Goal: Task Accomplishment & Management: Use online tool/utility

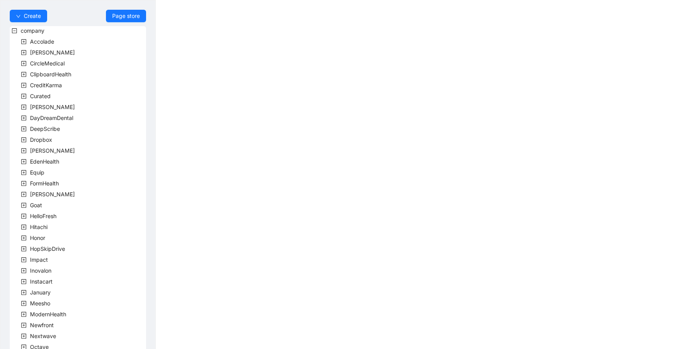
scroll to position [156, 0]
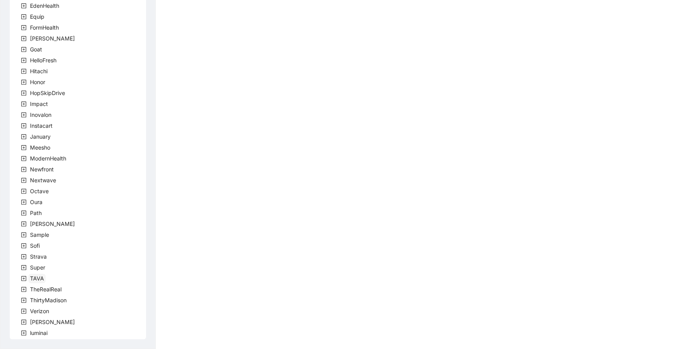
click at [37, 279] on span "TAVA" at bounding box center [37, 278] width 14 height 7
click at [53, 291] on span "team" at bounding box center [46, 289] width 16 height 9
click at [61, 298] on span "TavaTeam" at bounding box center [62, 300] width 26 height 7
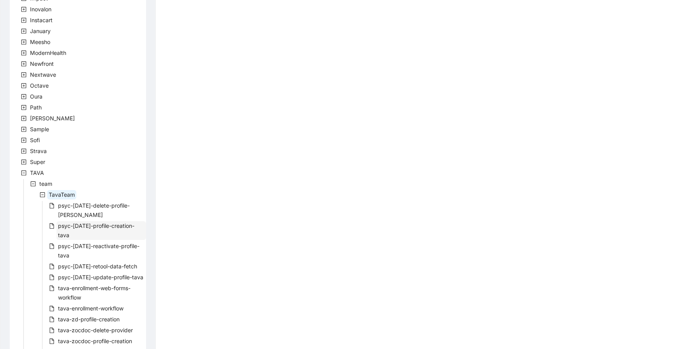
scroll to position [265, 0]
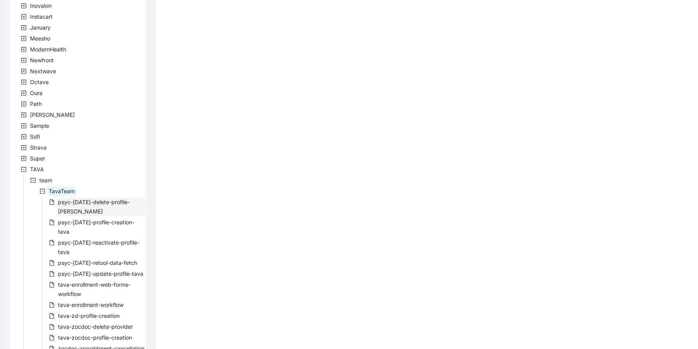
click at [107, 205] on span "psyc-[DATE]-delete-profile-[PERSON_NAME]" at bounding box center [94, 207] width 72 height 16
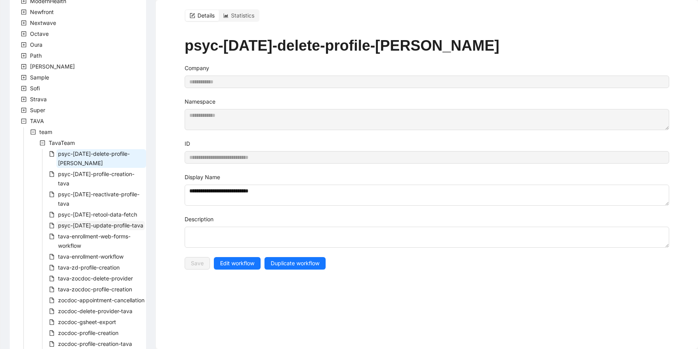
scroll to position [402, 0]
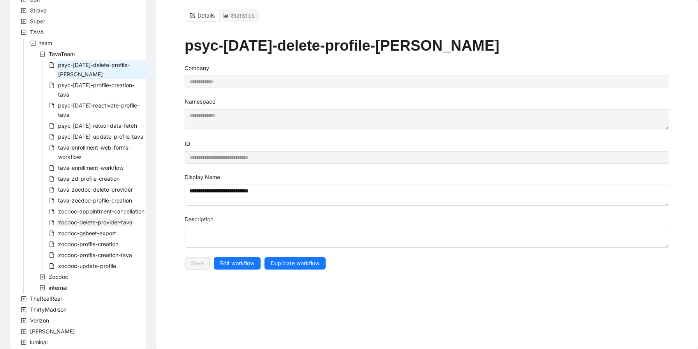
click at [113, 219] on span "zocdoc-delete-provider-tava" at bounding box center [95, 222] width 74 height 7
type input "**********"
type textarea "**********"
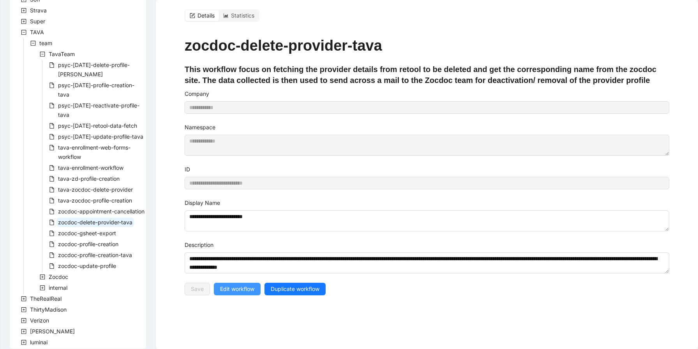
click at [230, 287] on span "Edit workflow" at bounding box center [237, 289] width 34 height 9
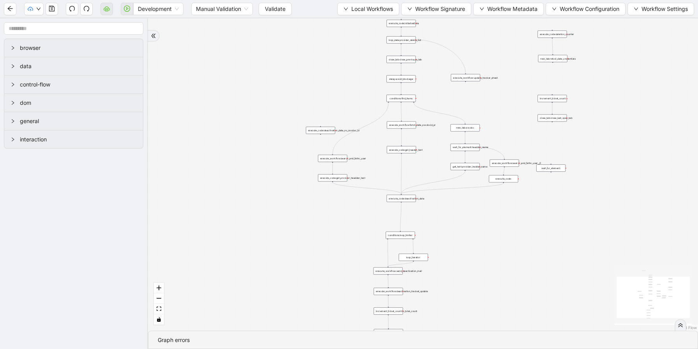
drag, startPoint x: 299, startPoint y: 167, endPoint x: 246, endPoint y: 226, distance: 79.4
click at [242, 220] on div "trigger execute_workflow:get_data_retool execute_code:deletion_counter new_tab:…" at bounding box center [423, 174] width 550 height 313
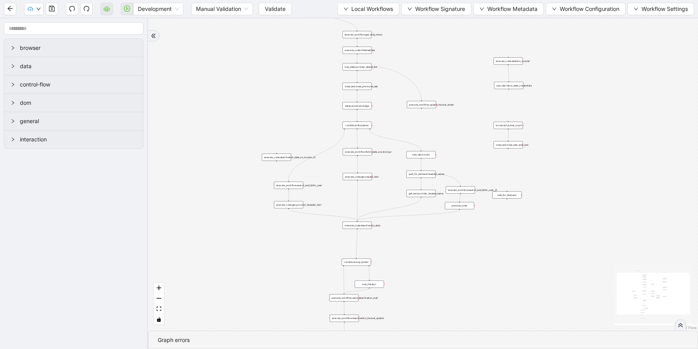
drag, startPoint x: 223, startPoint y: 138, endPoint x: 194, endPoint y: 151, distance: 32.3
click at [193, 151] on div "trigger execute_workflow:get_data_retool execute_code:deletion_counter new_tab:…" at bounding box center [423, 174] width 550 height 313
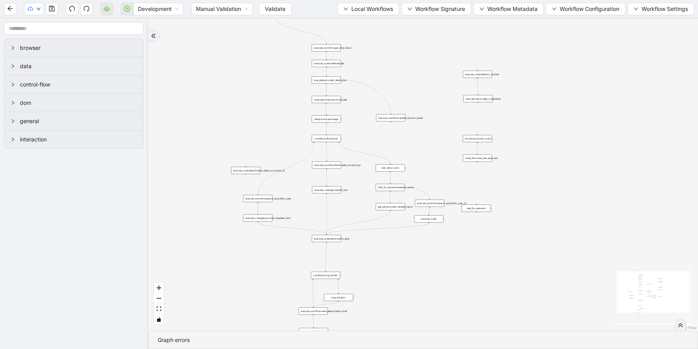
drag, startPoint x: 266, startPoint y: 134, endPoint x: 263, endPoint y: 148, distance: 14.7
click at [263, 148] on div "trigger execute_workflow:get_data_retool execute_code:deletion_counter new_tab:…" at bounding box center [423, 174] width 550 height 313
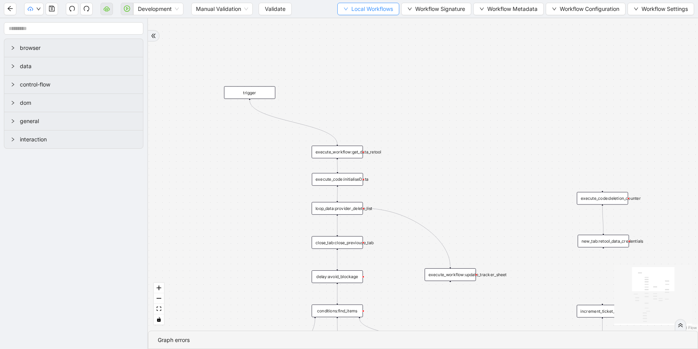
click at [379, 11] on span "Local Workflows" at bounding box center [372, 9] width 42 height 9
click at [374, 19] on li "Select" at bounding box center [365, 24] width 60 height 12
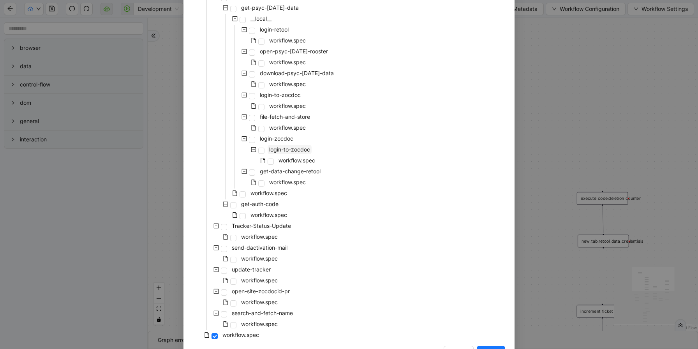
scroll to position [115, 0]
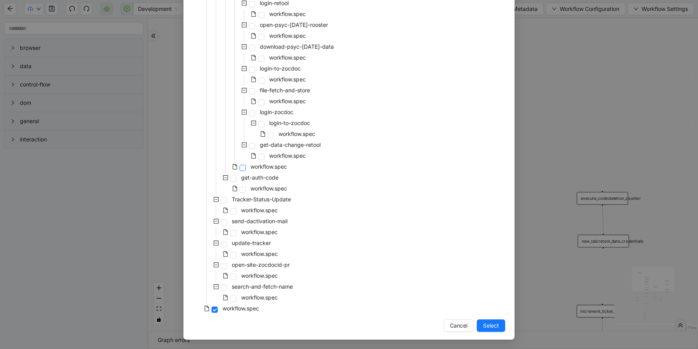
click at [241, 167] on span at bounding box center [243, 168] width 6 height 6
click at [483, 321] on span "Select" at bounding box center [491, 325] width 16 height 9
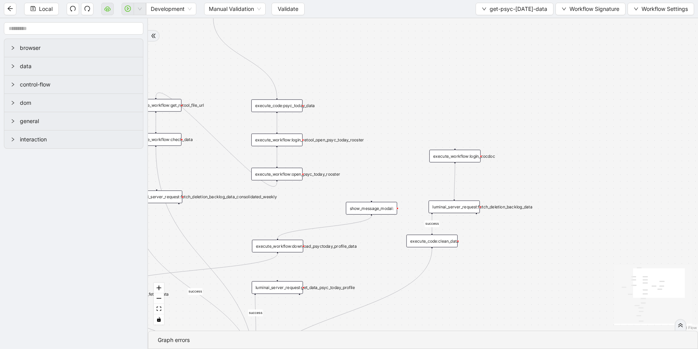
drag, startPoint x: 350, startPoint y: 117, endPoint x: 371, endPoint y: 102, distance: 25.5
click at [371, 102] on div "success success fallback success success data_exist trigger execute_code:psyc_t…" at bounding box center [423, 174] width 550 height 313
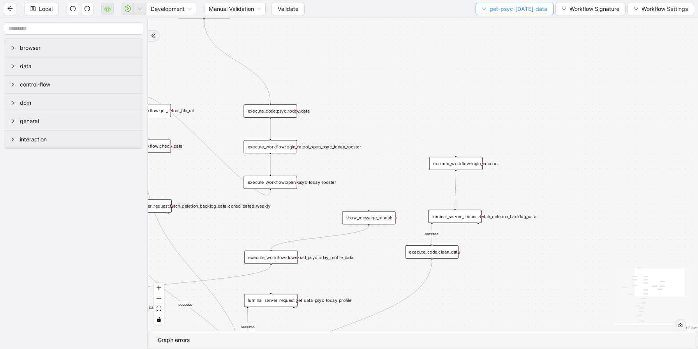
click at [526, 8] on span "get-psyc-[DATE]-data" at bounding box center [519, 9] width 58 height 9
click at [508, 25] on span "Select" at bounding box center [515, 24] width 61 height 9
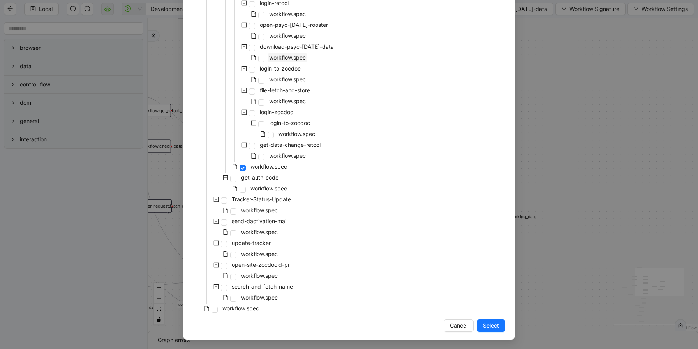
click at [280, 59] on span "workflow.spec" at bounding box center [287, 57] width 37 height 7
click at [487, 318] on div "Select Local Workflow zocdoc-delete-provider-tava __local__ retool get-psyc-[DA…" at bounding box center [349, 132] width 331 height 416
click at [489, 323] on span "Select" at bounding box center [491, 325] width 16 height 9
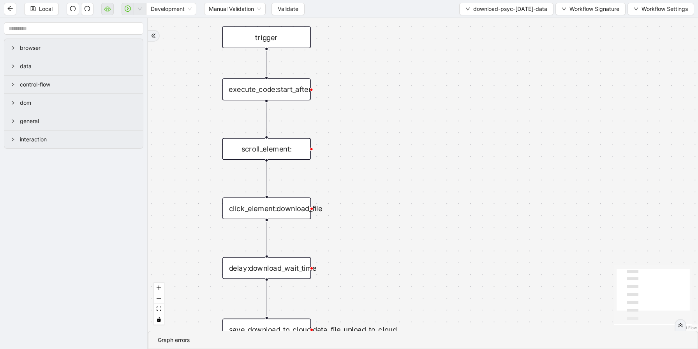
click at [374, 104] on div "trigger execute_code:start_after click_element:download_file delay:download_wai…" at bounding box center [423, 174] width 550 height 313
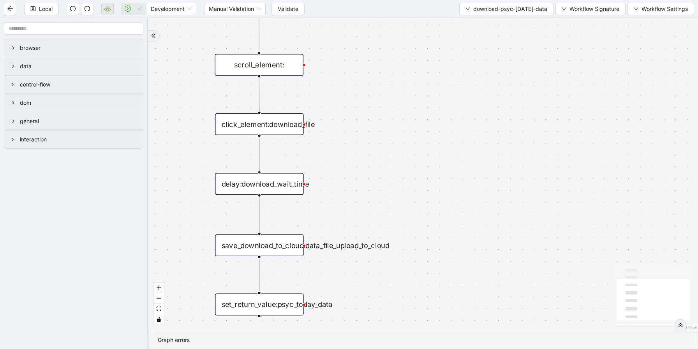
drag, startPoint x: 389, startPoint y: 164, endPoint x: 452, endPoint y: 59, distance: 122.8
click at [427, 78] on div "trigger execute_code:start_after click_element:download_file delay:download_wai…" at bounding box center [423, 174] width 550 height 313
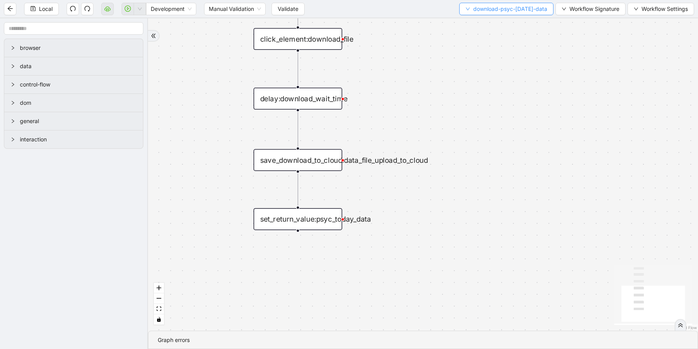
click at [503, 12] on span "download-psyc-[DATE]-data" at bounding box center [510, 9] width 74 height 9
click at [507, 21] on span "Select" at bounding box center [507, 24] width 78 height 9
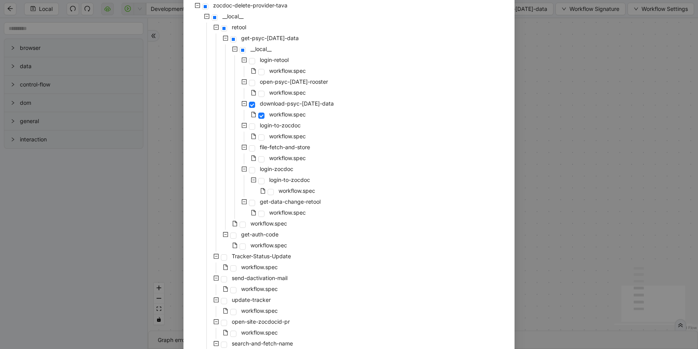
scroll to position [113, 0]
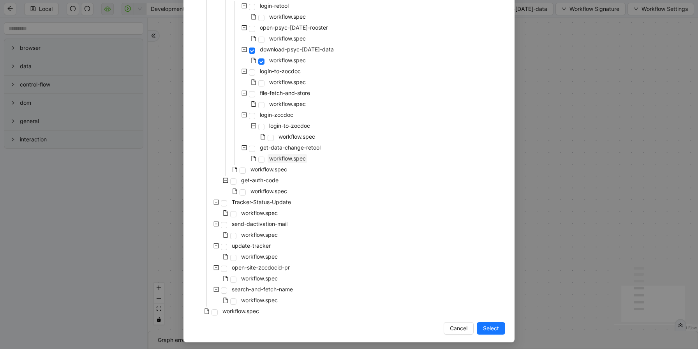
click at [294, 160] on span "workflow.spec" at bounding box center [287, 158] width 37 height 7
click at [489, 328] on span "Select" at bounding box center [491, 328] width 16 height 9
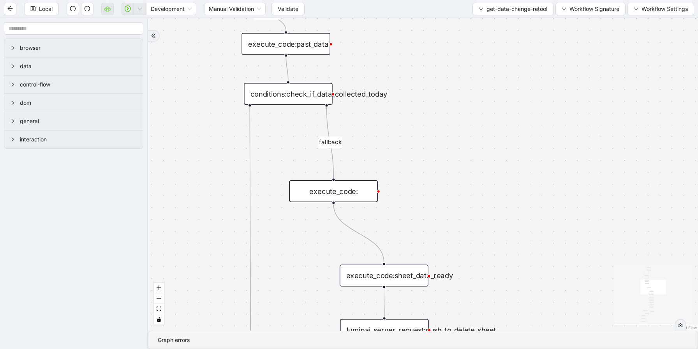
drag, startPoint x: 424, startPoint y: 251, endPoint x: 451, endPoint y: 127, distance: 127.1
click at [451, 127] on div "success success success success success success fallback is_friday success succ…" at bounding box center [423, 174] width 550 height 313
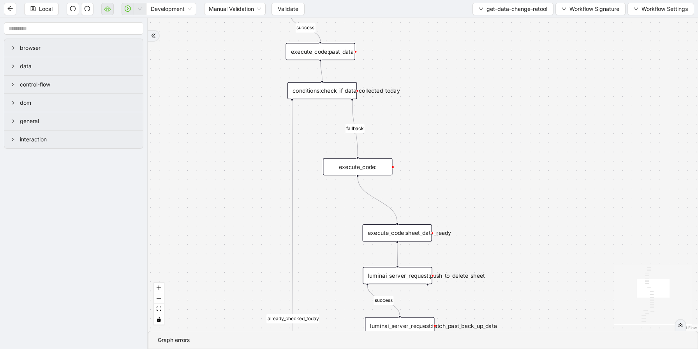
drag, startPoint x: 464, startPoint y: 146, endPoint x: 461, endPoint y: 140, distance: 7.2
click at [462, 140] on div "success success success success success success fallback is_friday success succ…" at bounding box center [423, 174] width 550 height 313
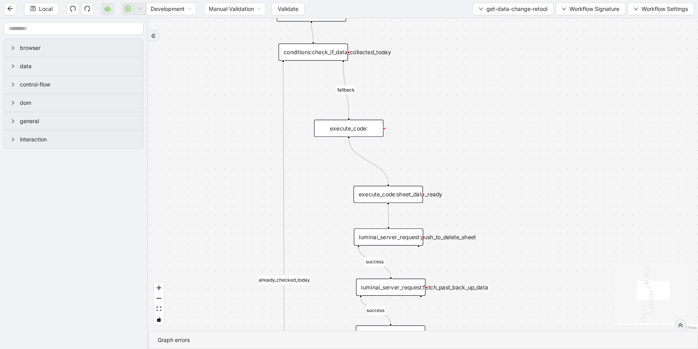
click at [325, 55] on div "conditions:check_if_data_collected_today" at bounding box center [313, 52] width 69 height 17
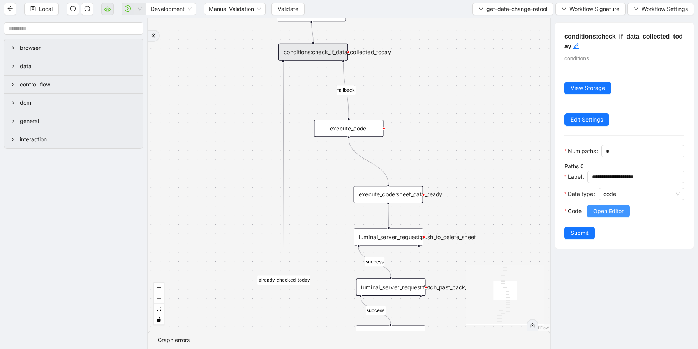
click at [612, 211] on span "Open Editor" at bounding box center [608, 211] width 30 height 9
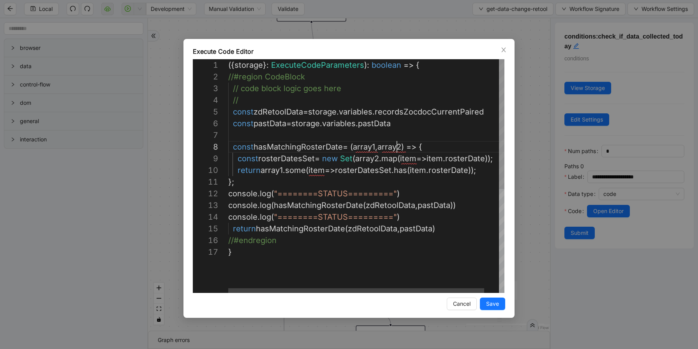
click at [397, 149] on div "({ storage }: ExecuteCodeParameters ): boolean => { //#region CodeBlock // code…" at bounding box center [374, 269] width 292 height 421
click at [410, 174] on div "({ storage }: ExecuteCodeParameters ): boolean => { //#region CodeBlock // code…" at bounding box center [374, 269] width 292 height 421
click at [364, 222] on div "({ storage }: ExecuteCodeParameters ): boolean => { //#region CodeBlock // code…" at bounding box center [374, 269] width 292 height 421
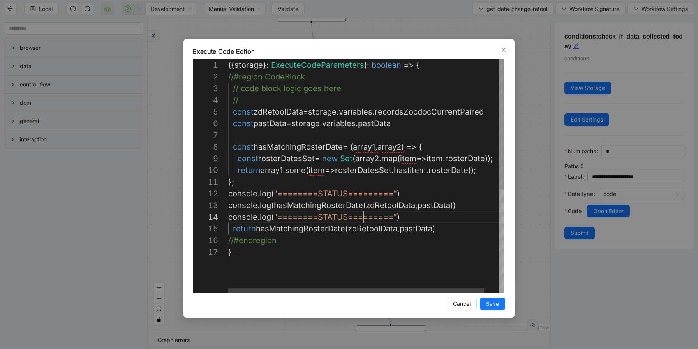
click at [364, 222] on div "({ storage }: ExecuteCodeParameters ): boolean => { //#region CodeBlock // code…" at bounding box center [374, 269] width 292 height 421
click at [371, 233] on div "({ storage }: ExecuteCodeParameters ): boolean => { //#region CodeBlock // code…" at bounding box center [374, 269] width 292 height 421
click at [338, 211] on div "({ storage }: ExecuteCodeParameters ): boolean => { //#region CodeBlock // code…" at bounding box center [374, 269] width 292 height 421
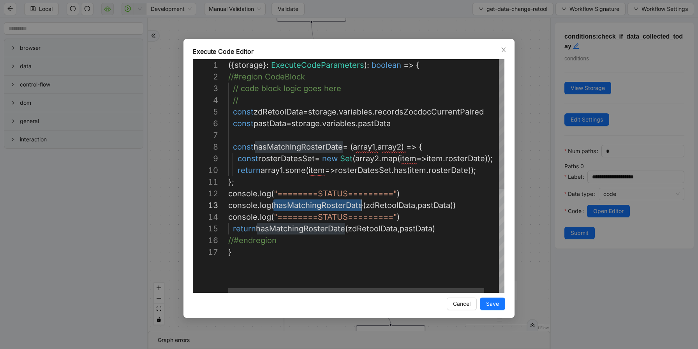
click at [338, 211] on div "({ storage }: ExecuteCodeParameters ): boolean => { //#region CodeBlock // code…" at bounding box center [374, 269] width 292 height 421
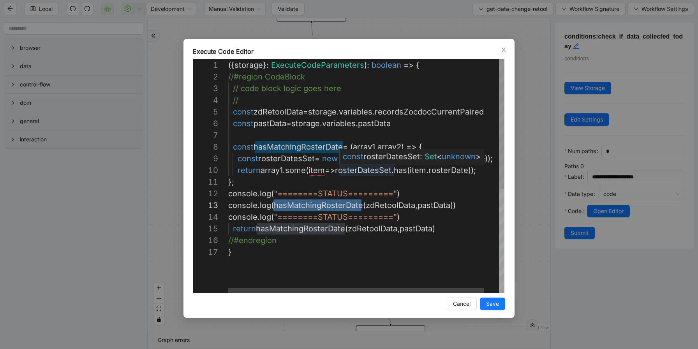
type textarea "**********"
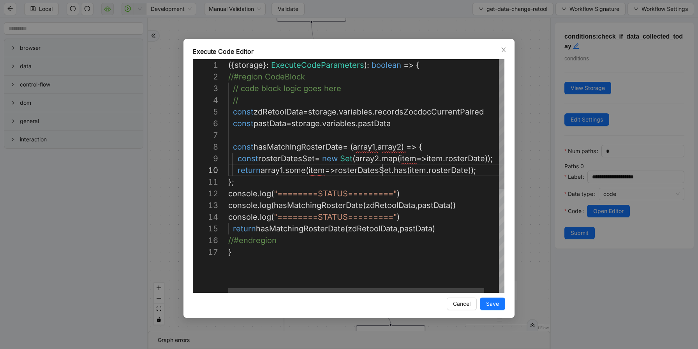
scroll to position [105, 154]
click at [384, 175] on div "({ storage }: ExecuteCodeParameters ): boolean => { //#region CodeBlock // code…" at bounding box center [374, 269] width 292 height 421
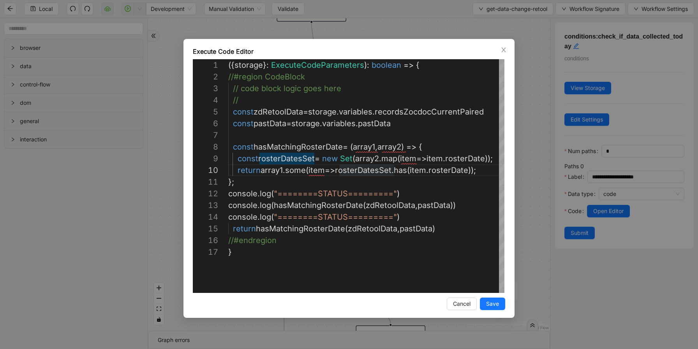
click at [533, 133] on div "Execute Code Editor 1 2 3 4 5 6 7 8 9 10 11 12 13 14 15 16 17 ({ storage }: Exe…" at bounding box center [349, 174] width 698 height 349
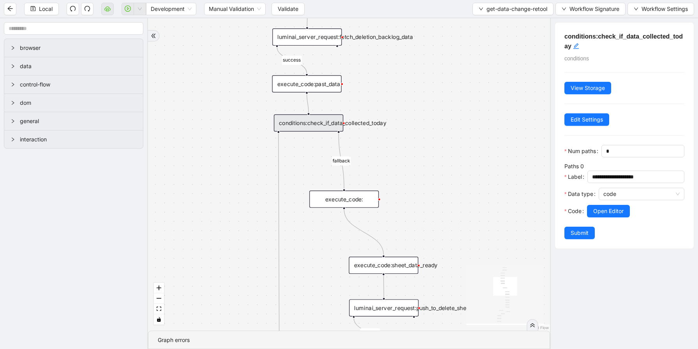
drag, startPoint x: 439, startPoint y: 140, endPoint x: 434, endPoint y: 211, distance: 71.1
click at [434, 211] on div "success success success success success success fallback is_friday success succ…" at bounding box center [349, 174] width 402 height 313
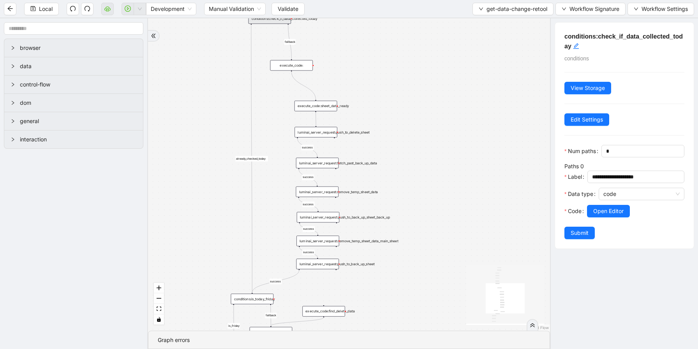
drag, startPoint x: 350, startPoint y: 51, endPoint x: 342, endPoint y: 40, distance: 13.4
click at [342, 40] on div "success success success success success success fallback is_friday success succ…" at bounding box center [349, 174] width 402 height 313
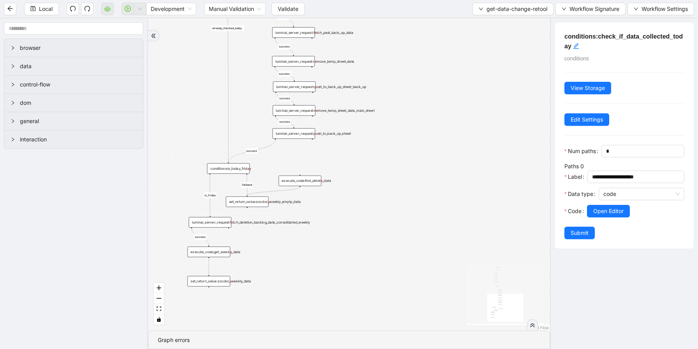
drag, startPoint x: 426, startPoint y: 256, endPoint x: 402, endPoint y: 133, distance: 125.5
click at [402, 133] on div "success success success success success success fallback is_friday success succ…" at bounding box center [349, 174] width 402 height 313
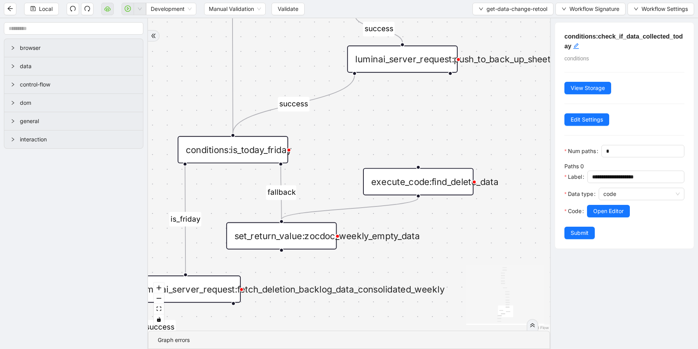
click at [223, 154] on div "conditions:is_today_friday" at bounding box center [233, 149] width 111 height 27
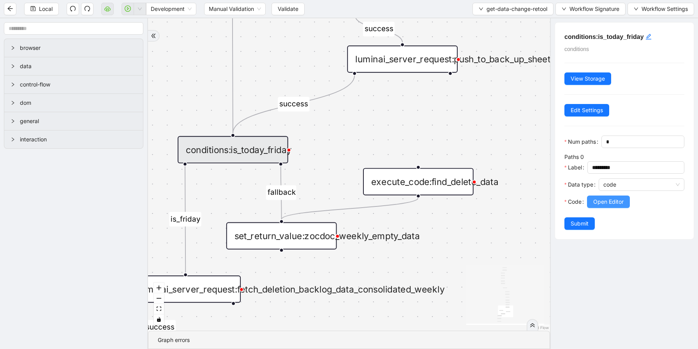
click at [613, 200] on span "Open Editor" at bounding box center [608, 202] width 30 height 9
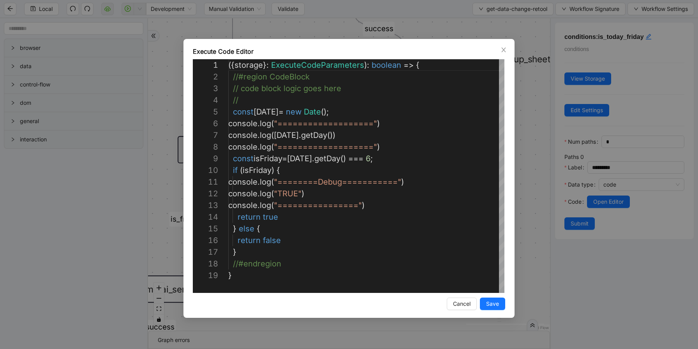
scroll to position [117, 0]
click at [324, 134] on div "( { storage } : ExecuteCodeParameters ): boolean => { //#region CodeBlock // co…" at bounding box center [366, 281] width 276 height 444
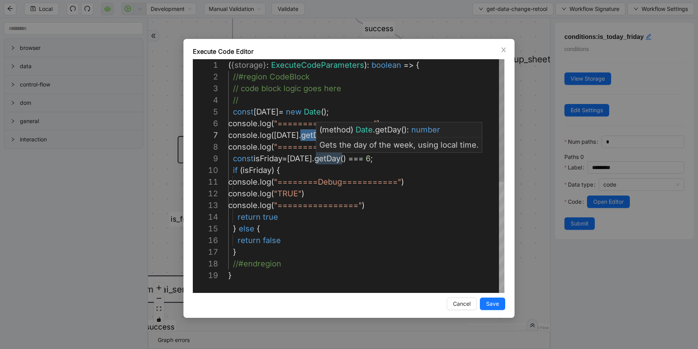
click at [329, 161] on div "( { storage } : ExecuteCodeParameters ): boolean => { //#region CodeBlock // co…" at bounding box center [366, 281] width 276 height 444
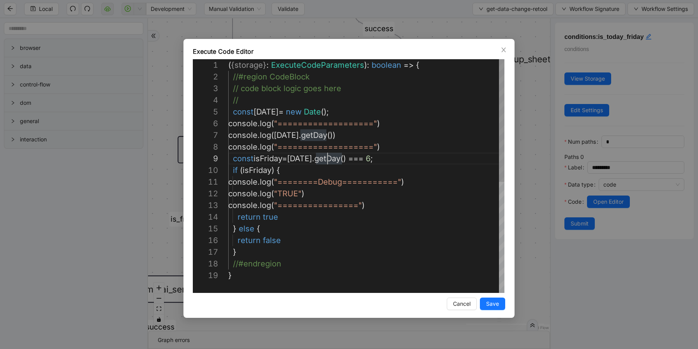
scroll to position [94, 114]
click at [489, 299] on button "Save" at bounding box center [492, 304] width 25 height 12
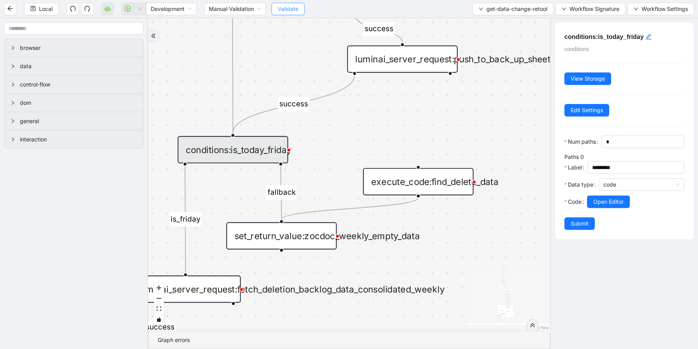
click at [302, 8] on button "Validate" at bounding box center [288, 9] width 33 height 12
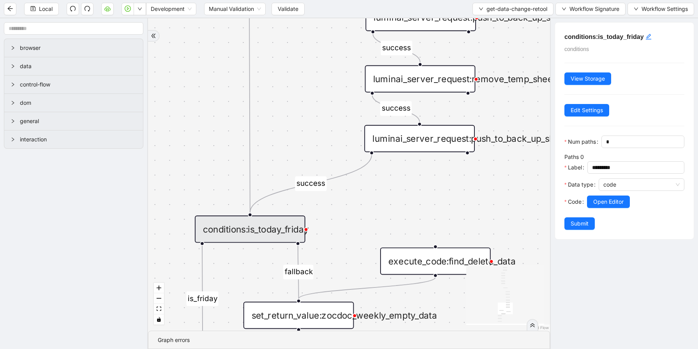
drag, startPoint x: 187, startPoint y: 56, endPoint x: 210, endPoint y: 159, distance: 105.9
click at [210, 159] on div "success success success success success success fallback is_friday success succ…" at bounding box center [349, 174] width 402 height 313
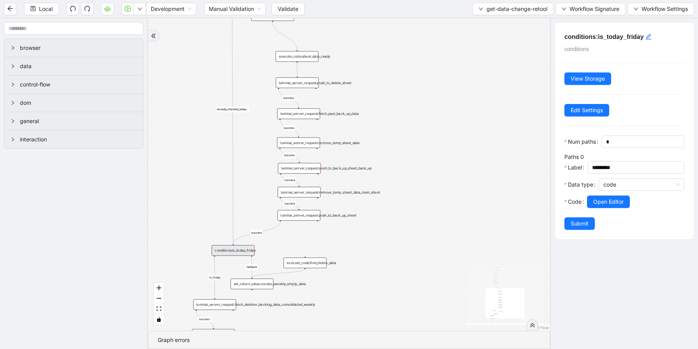
drag, startPoint x: 413, startPoint y: 78, endPoint x: 425, endPoint y: 233, distance: 155.6
click at [425, 233] on div "success success success success success success fallback is_friday success succ…" at bounding box center [349, 174] width 402 height 313
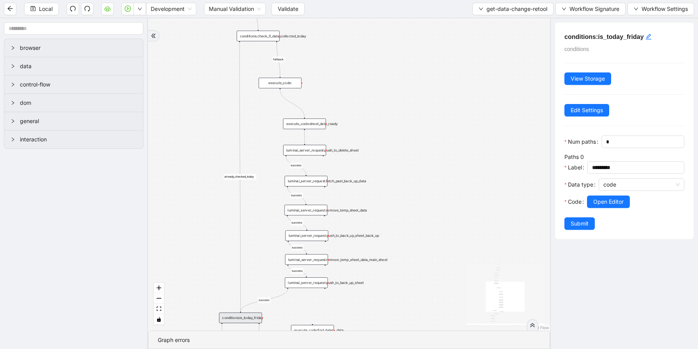
drag, startPoint x: 420, startPoint y: 118, endPoint x: 414, endPoint y: 196, distance: 77.4
click at [417, 208] on div "success success success success success success fallback is_friday success succ…" at bounding box center [349, 174] width 402 height 313
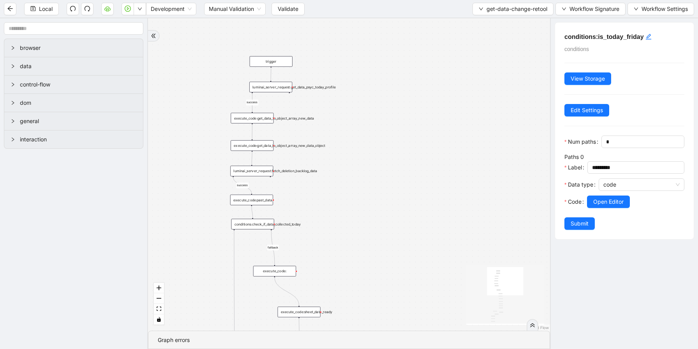
drag, startPoint x: 401, startPoint y: 114, endPoint x: 404, endPoint y: 168, distance: 54.6
click at [402, 180] on div "success success success success success success fallback is_friday success succ…" at bounding box center [349, 174] width 402 height 313
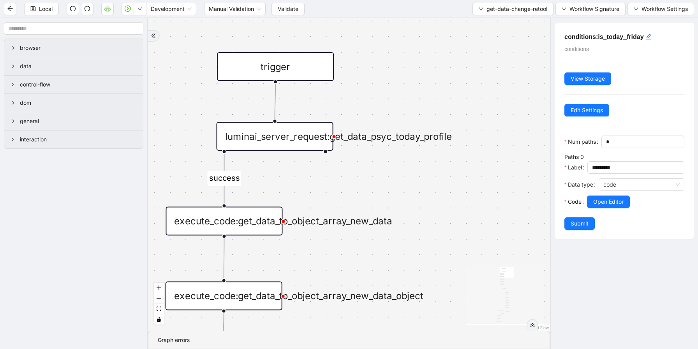
click at [302, 131] on div "luminai_server_request:get_data_psyc_today_profile" at bounding box center [275, 136] width 117 height 29
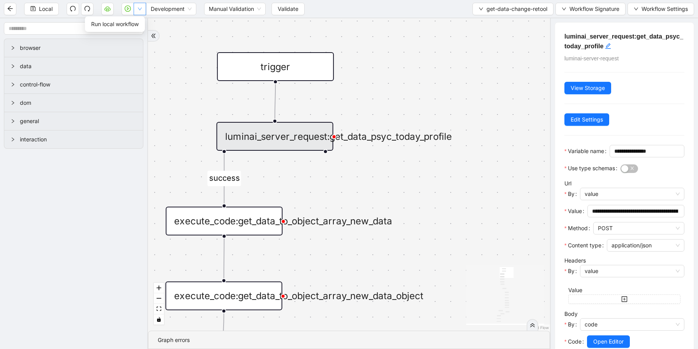
click at [138, 7] on icon "down" at bounding box center [140, 9] width 5 height 5
click at [578, 6] on span "Workflow Signature" at bounding box center [595, 9] width 50 height 9
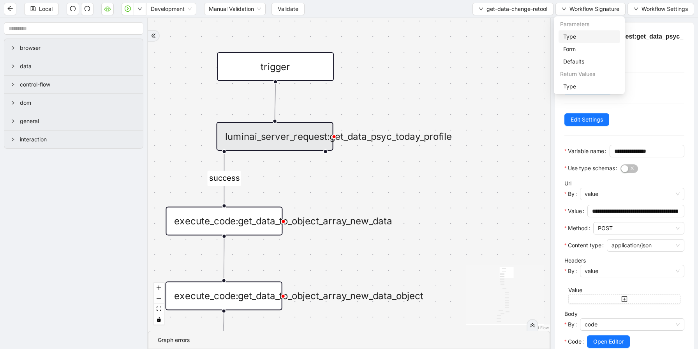
click at [576, 32] on span "Type" at bounding box center [589, 36] width 52 height 9
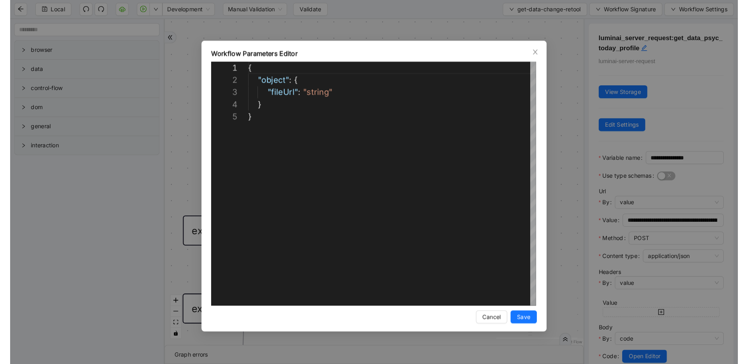
scroll to position [47, 0]
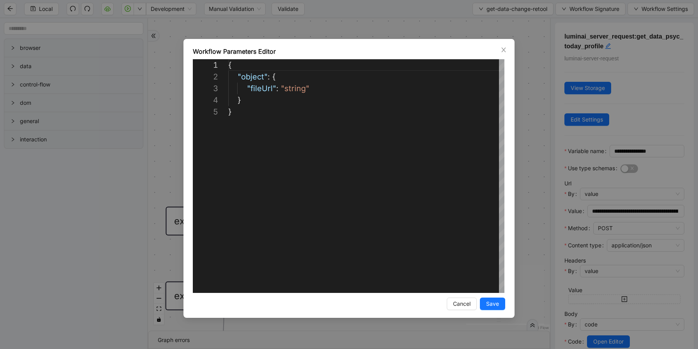
click at [533, 78] on div "**********" at bounding box center [349, 174] width 698 height 349
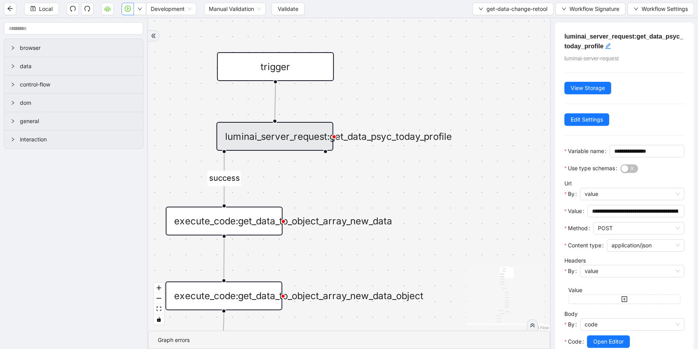
click at [126, 11] on icon "play-circle" at bounding box center [128, 8] width 6 height 6
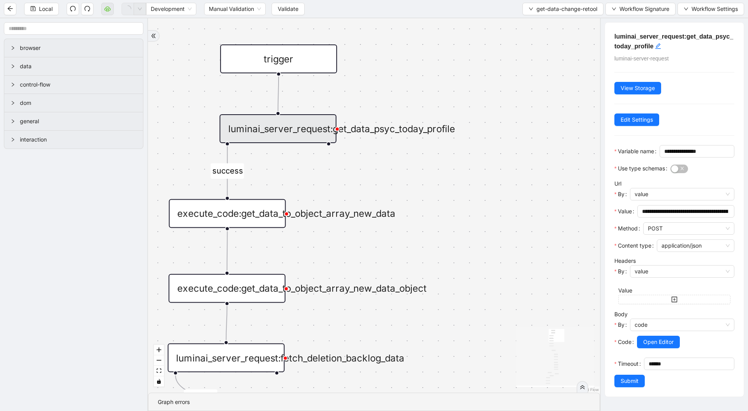
drag, startPoint x: 486, startPoint y: 299, endPoint x: 495, endPoint y: 290, distance: 11.9
click at [486, 221] on div "success success success success success success fallback is_friday success succ…" at bounding box center [374, 205] width 452 height 374
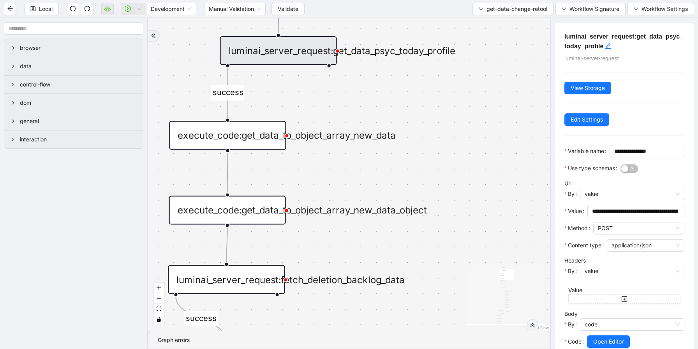
drag, startPoint x: 466, startPoint y: 215, endPoint x: 475, endPoint y: 226, distance: 14.4
click at [474, 219] on div "success success success success success success fallback is_friday success succ…" at bounding box center [349, 174] width 402 height 313
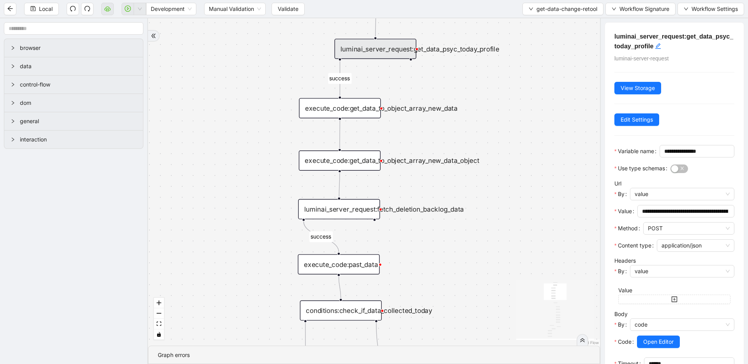
drag, startPoint x: 509, startPoint y: 132, endPoint x: 537, endPoint y: 85, distance: 55.2
click at [537, 85] on div "success success success success success success fallback is_friday success succ…" at bounding box center [374, 181] width 452 height 327
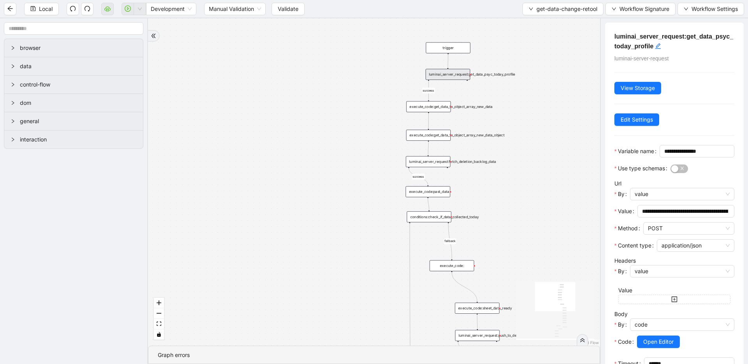
drag, startPoint x: 519, startPoint y: 220, endPoint x: 503, endPoint y: 111, distance: 109.9
click at [504, 113] on div "success success success success success success fallback is_friday success succ…" at bounding box center [374, 181] width 452 height 327
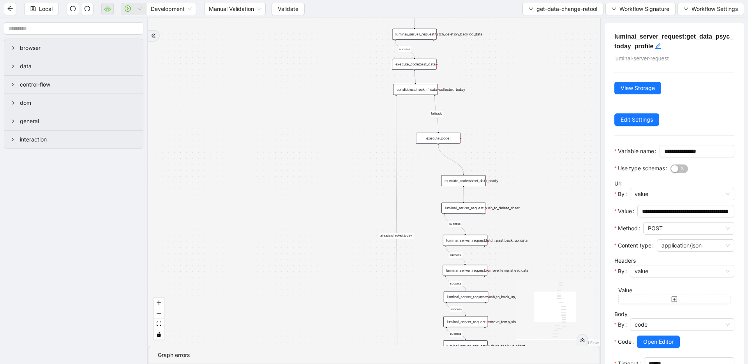
drag, startPoint x: 515, startPoint y: 145, endPoint x: 514, endPoint y: 71, distance: 74.4
click at [514, 73] on div "success success success success success success fallback is_friday success succ…" at bounding box center [374, 181] width 452 height 327
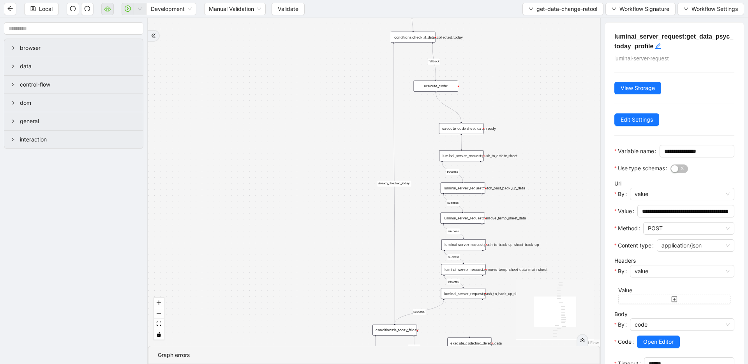
drag, startPoint x: 525, startPoint y: 97, endPoint x: 518, endPoint y: 19, distance: 77.8
click at [519, 21] on div "success success success success success success fallback is_friday success succ…" at bounding box center [374, 181] width 452 height 327
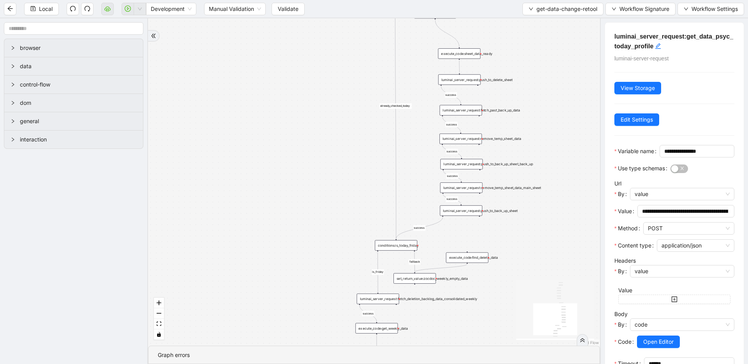
click at [393, 247] on div "conditions:is_today_friday" at bounding box center [396, 245] width 42 height 11
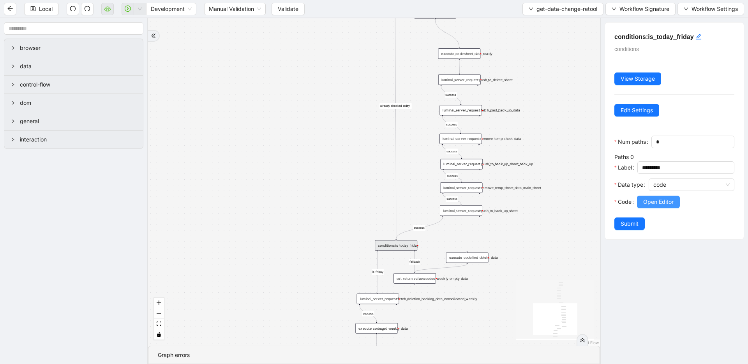
click at [659, 198] on span "Open Editor" at bounding box center [658, 202] width 30 height 9
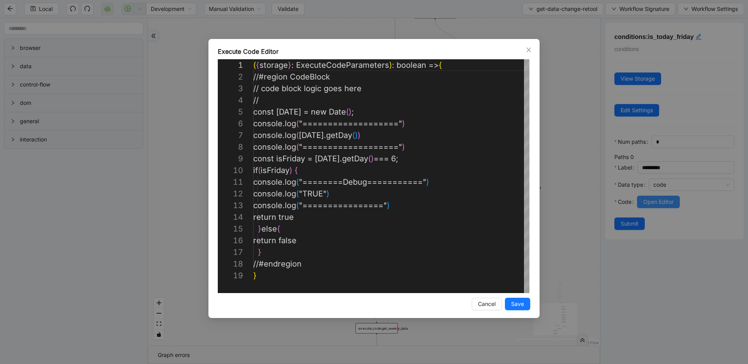
scroll to position [117, 0]
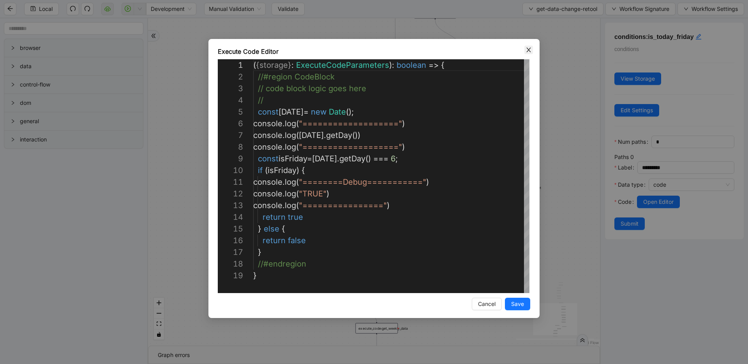
click at [528, 53] on span "Close" at bounding box center [529, 50] width 9 height 9
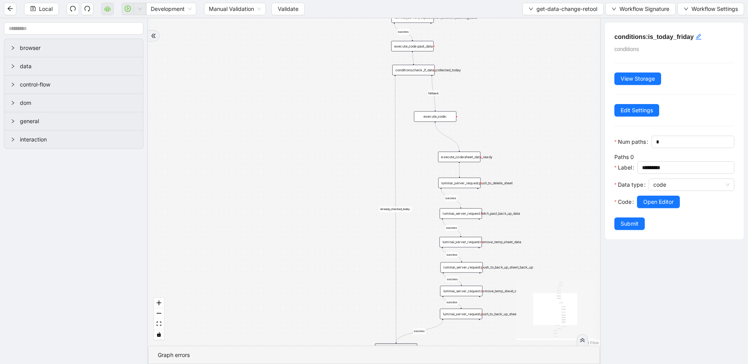
drag, startPoint x: 533, startPoint y: 42, endPoint x: 529, endPoint y: 164, distance: 122.4
click at [530, 164] on div "success success success success success success fallback is_friday success succ…" at bounding box center [374, 181] width 452 height 327
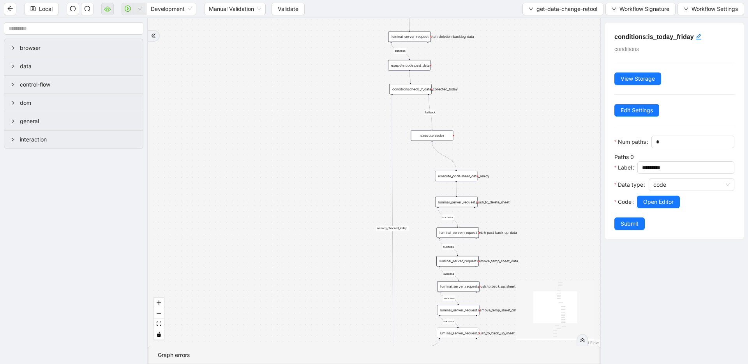
click at [408, 86] on div "conditions:check_if_data_collected_today" at bounding box center [410, 89] width 42 height 11
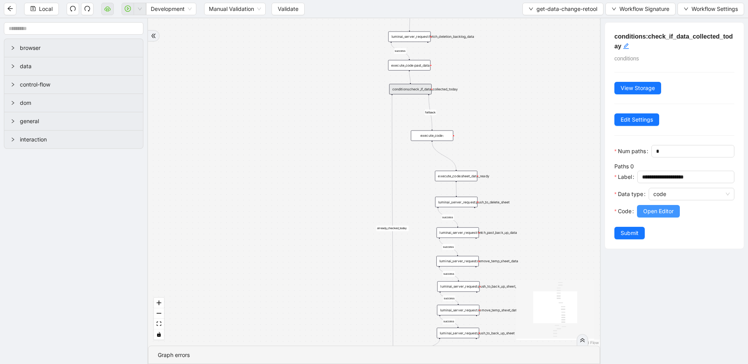
click at [642, 212] on button "Open Editor" at bounding box center [658, 211] width 43 height 12
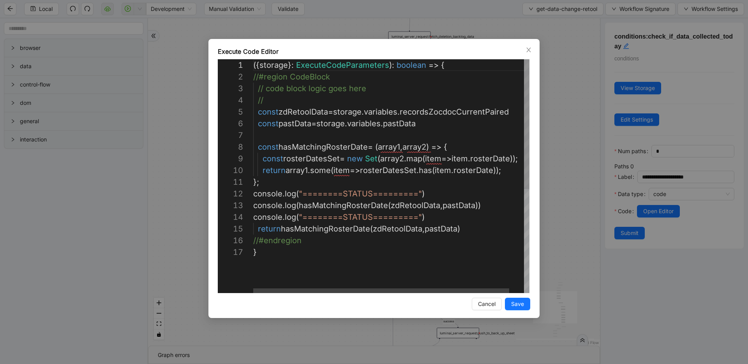
type textarea "**********"
click at [412, 204] on div "({ storage }: ExecuteCodeParameters ): boolean => { //#region CodeBlock // code…" at bounding box center [399, 269] width 292 height 421
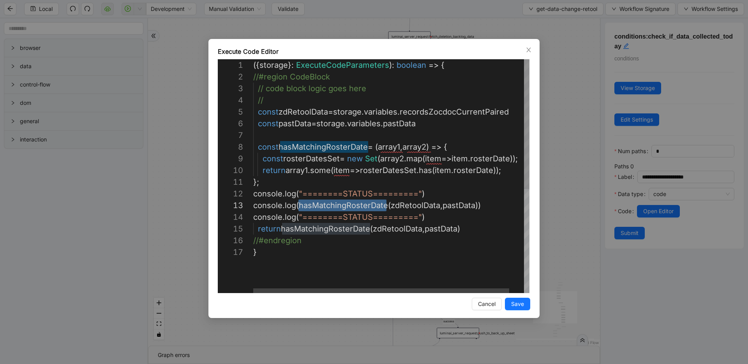
scroll to position [23, 134]
click at [454, 229] on div "({ storage }: ExecuteCodeParameters ): boolean => { //#region CodeBlock // code…" at bounding box center [399, 269] width 292 height 421
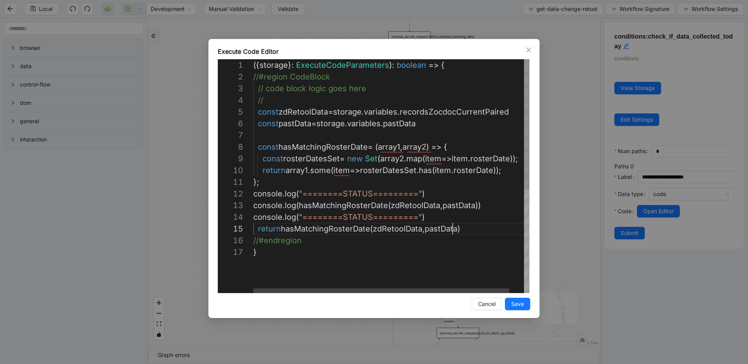
scroll to position [47, 204]
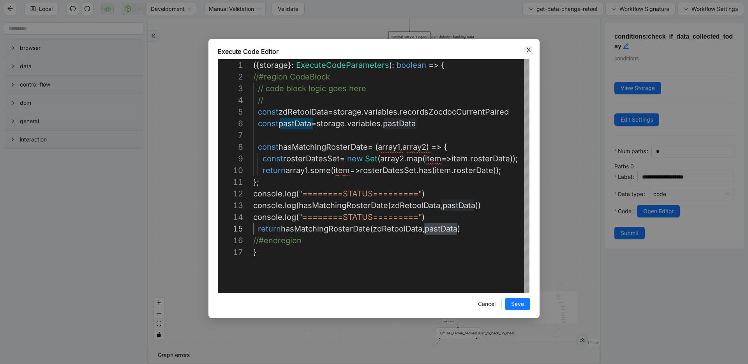
click at [528, 49] on icon "close" at bounding box center [528, 50] width 4 height 5
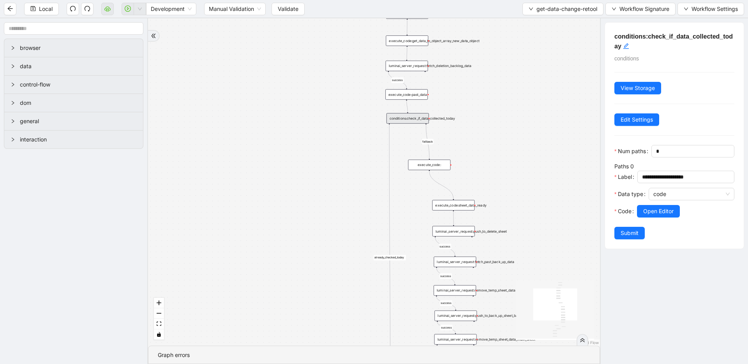
drag, startPoint x: 535, startPoint y: 48, endPoint x: 528, endPoint y: 103, distance: 56.2
click at [528, 103] on div "success success success success success success fallback is_friday success succ…" at bounding box center [374, 181] width 452 height 327
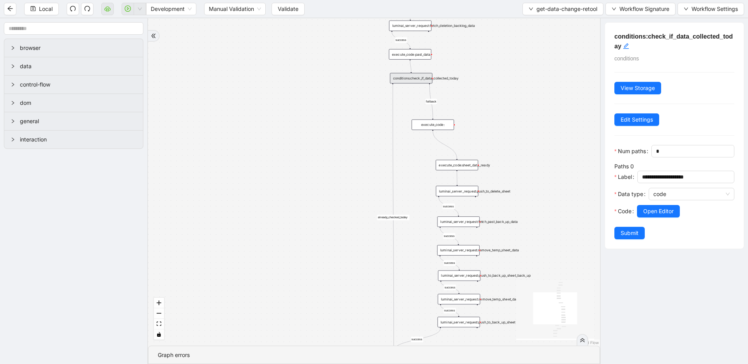
drag, startPoint x: 515, startPoint y: 135, endPoint x: 516, endPoint y: 110, distance: 25.0
click at [516, 110] on div "success success success success success success fallback is_friday success succ…" at bounding box center [374, 181] width 452 height 327
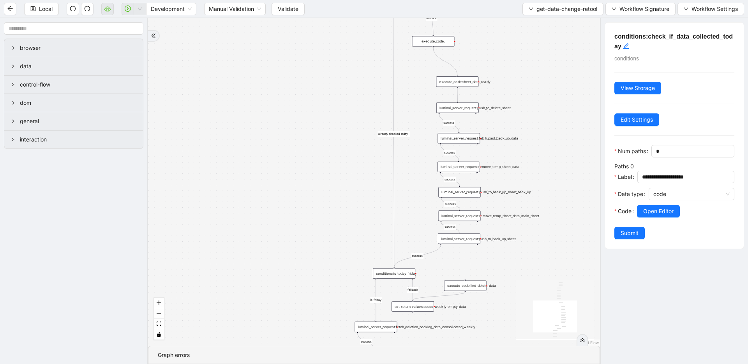
drag, startPoint x: 479, startPoint y: 42, endPoint x: 477, endPoint y: 110, distance: 68.2
click at [477, 22] on div "success success success success success success fallback is_friday success succ…" at bounding box center [374, 181] width 452 height 327
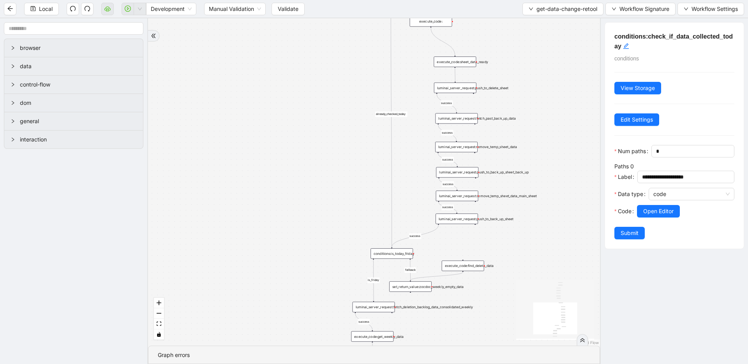
drag, startPoint x: 418, startPoint y: 203, endPoint x: 411, endPoint y: 162, distance: 41.8
click at [411, 162] on div "success success success success success success fallback is_friday success succ…" at bounding box center [374, 181] width 452 height 327
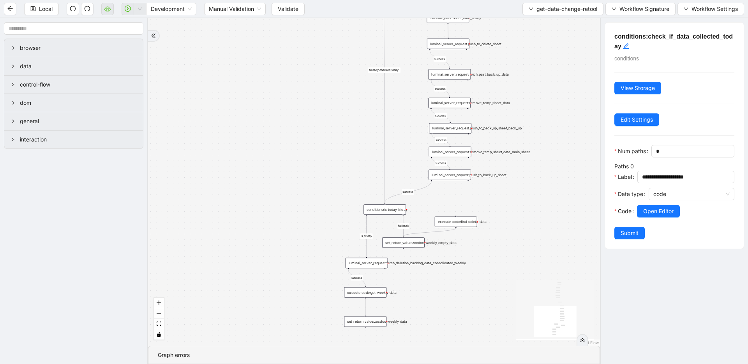
click at [392, 210] on div "conditions:is_today_friday" at bounding box center [385, 209] width 42 height 11
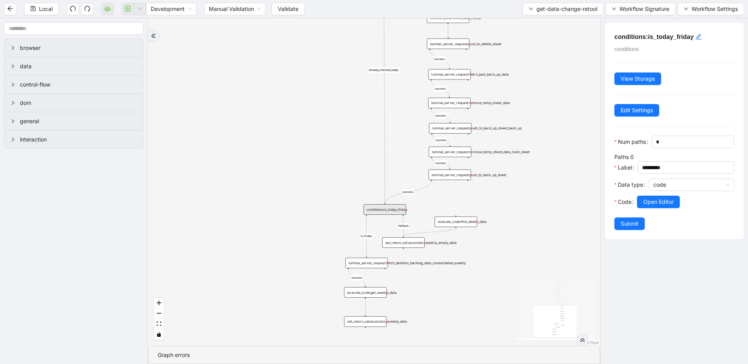
drag, startPoint x: 456, startPoint y: 329, endPoint x: 445, endPoint y: 244, distance: 85.9
click at [445, 244] on div "success success success success success success fallback is_friday success succ…" at bounding box center [374, 181] width 452 height 327
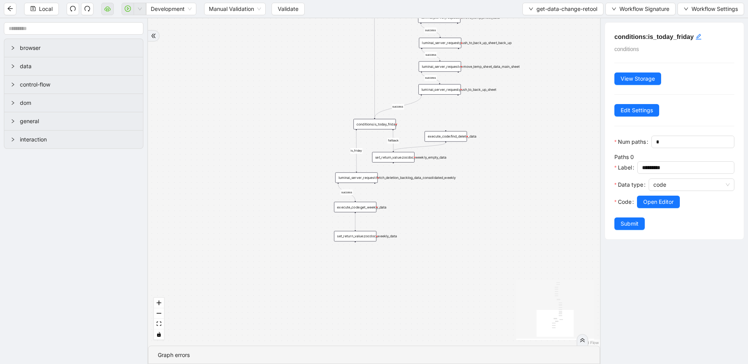
click at [365, 175] on div "luminai_server_request:fetch_deletion_backlog_data_consolidated_weekly" at bounding box center [357, 177] width 42 height 11
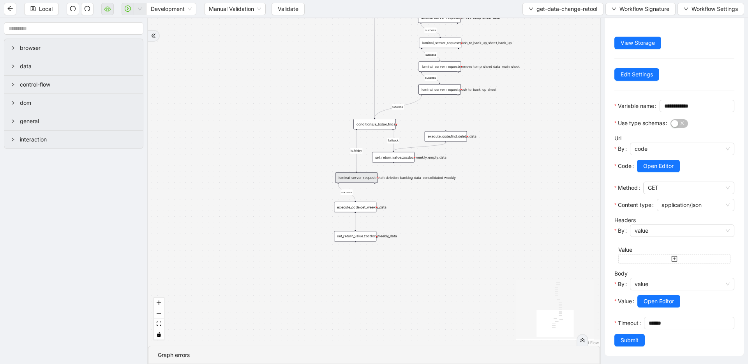
scroll to position [67, 0]
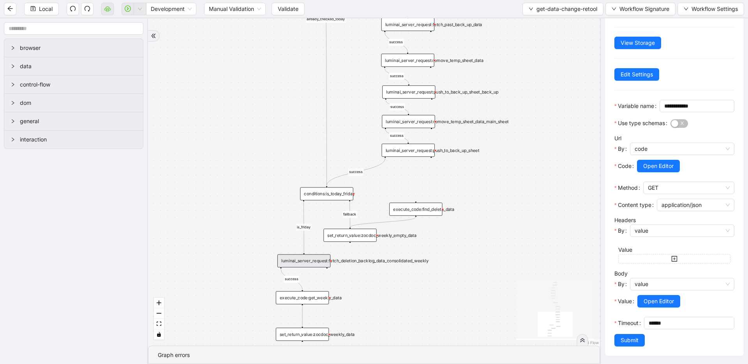
drag, startPoint x: 508, startPoint y: 187, endPoint x: 512, endPoint y: 213, distance: 26.1
click at [512, 213] on div "success success success success success success fallback is_friday success succ…" at bounding box center [374, 181] width 452 height 327
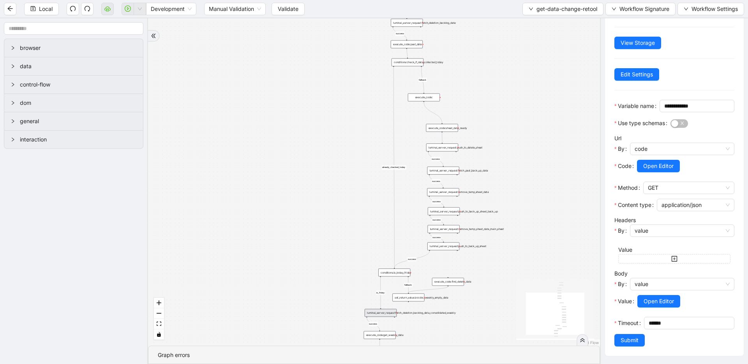
drag, startPoint x: 559, startPoint y: 54, endPoint x: 555, endPoint y: 134, distance: 80.4
click at [555, 134] on div "success success success success success success fallback is_friday success succ…" at bounding box center [374, 181] width 452 height 327
drag, startPoint x: 478, startPoint y: 78, endPoint x: 479, endPoint y: 170, distance: 92.0
click at [479, 170] on div "success success success success success success fallback is_friday success succ…" at bounding box center [374, 181] width 452 height 327
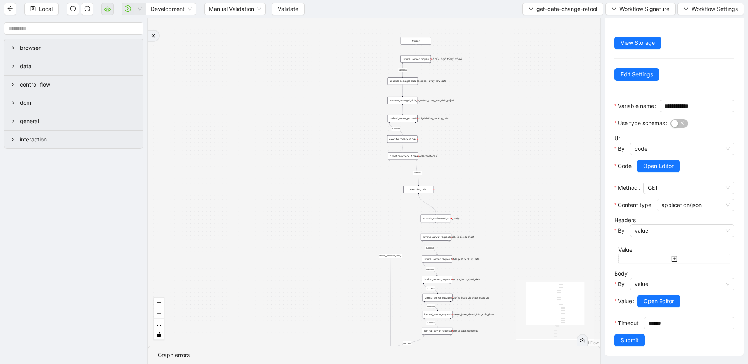
drag, startPoint x: 536, startPoint y: 123, endPoint x: 496, endPoint y: 94, distance: 49.1
click at [496, 94] on div "success success success success success success fallback is_friday success succ…" at bounding box center [374, 181] width 452 height 327
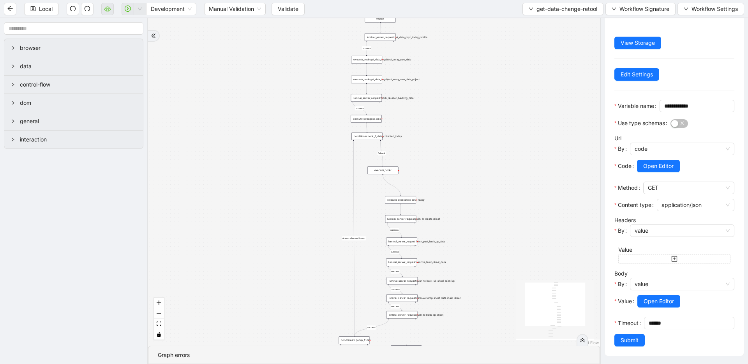
drag, startPoint x: 490, startPoint y: 107, endPoint x: 507, endPoint y: 181, distance: 75.6
click at [507, 181] on div "success success success success success success fallback is_friday success succ…" at bounding box center [374, 181] width 452 height 327
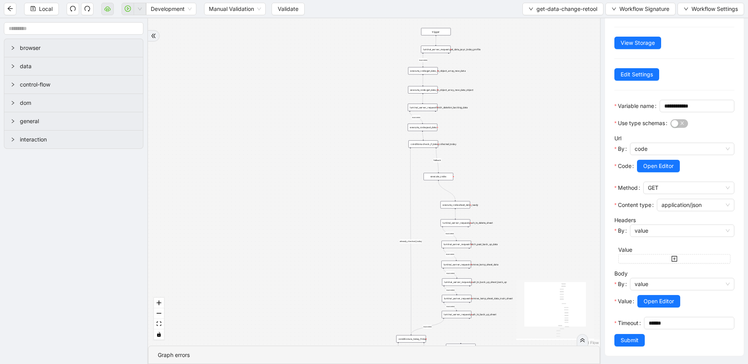
drag, startPoint x: 467, startPoint y: 138, endPoint x: 614, endPoint y: 46, distance: 173.7
click at [503, 68] on div "success success success success success success fallback is_friday success succ…" at bounding box center [374, 181] width 452 height 327
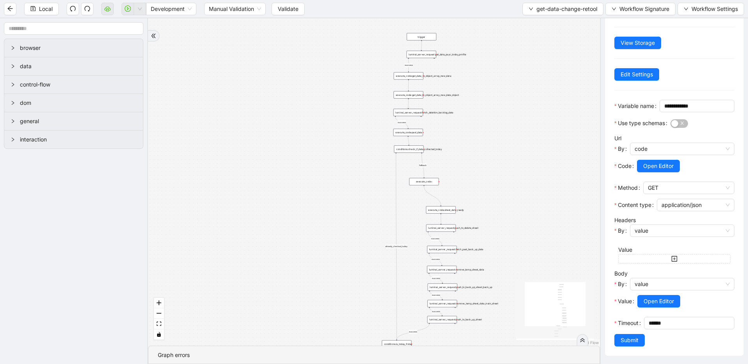
drag, startPoint x: 525, startPoint y: 75, endPoint x: 508, endPoint y: 88, distance: 21.4
click at [509, 88] on div "success success success success success success fallback is_friday success succ…" at bounding box center [374, 181] width 452 height 327
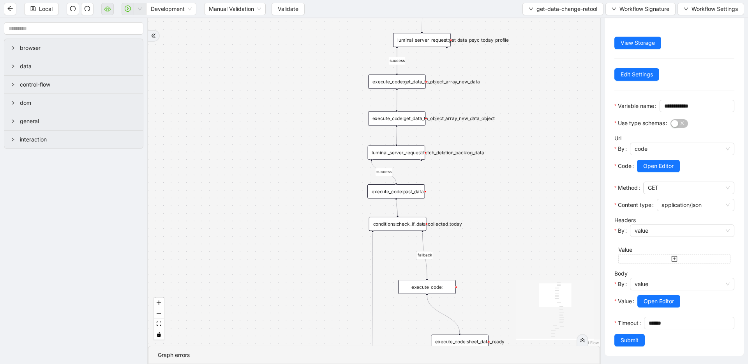
drag, startPoint x: 499, startPoint y: 70, endPoint x: 434, endPoint y: 96, distance: 70.1
click at [434, 96] on div "success success success success success success fallback is_friday success succ…" at bounding box center [374, 181] width 452 height 327
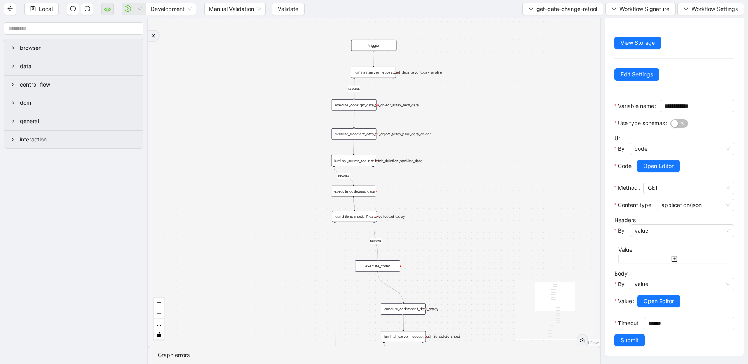
drag, startPoint x: 472, startPoint y: 103, endPoint x: 487, endPoint y: 159, distance: 58.3
click at [484, 147] on div "success success success success success success fallback is_friday success succ…" at bounding box center [374, 181] width 452 height 327
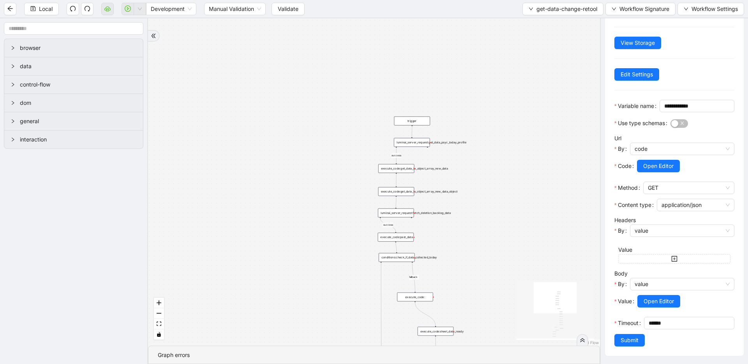
drag, startPoint x: 497, startPoint y: 198, endPoint x: 483, endPoint y: 128, distance: 71.9
click at [484, 130] on div "success success success success success success fallback is_friday success succ…" at bounding box center [374, 181] width 452 height 327
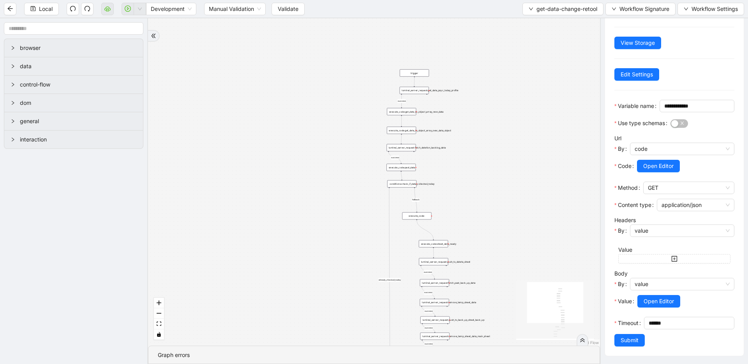
drag, startPoint x: 482, startPoint y: 164, endPoint x: 475, endPoint y: 131, distance: 33.6
click at [475, 132] on div "success success success success success success fallback is_friday success succ…" at bounding box center [374, 181] width 452 height 327
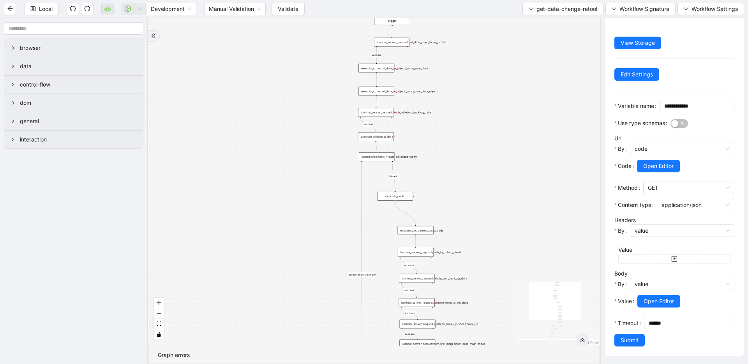
drag, startPoint x: 473, startPoint y: 161, endPoint x: 471, endPoint y: 203, distance: 42.5
click at [471, 203] on div "success success success success success success fallback is_friday success succ…" at bounding box center [374, 181] width 452 height 327
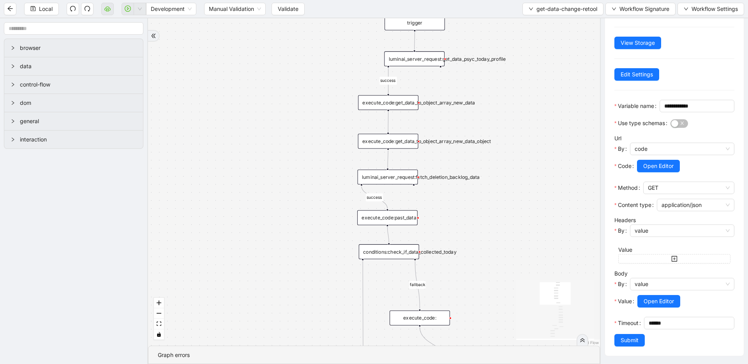
drag, startPoint x: 513, startPoint y: 203, endPoint x: 531, endPoint y: 141, distance: 64.1
click at [531, 141] on div "success success success success success success fallback is_friday success succ…" at bounding box center [374, 181] width 452 height 327
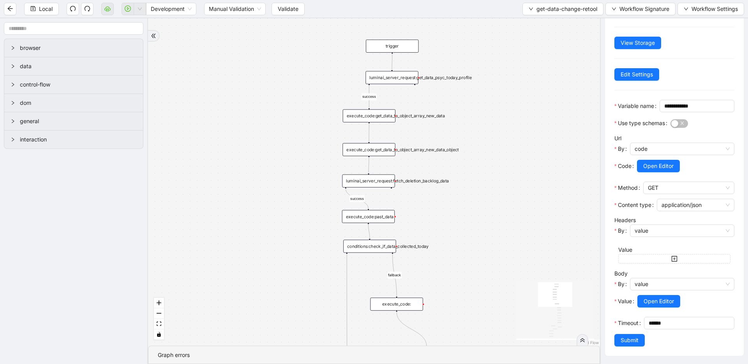
drag, startPoint x: 505, startPoint y: 102, endPoint x: 469, endPoint y: 110, distance: 37.2
click at [469, 110] on div "success success success success success success fallback is_friday success succ…" at bounding box center [374, 181] width 452 height 327
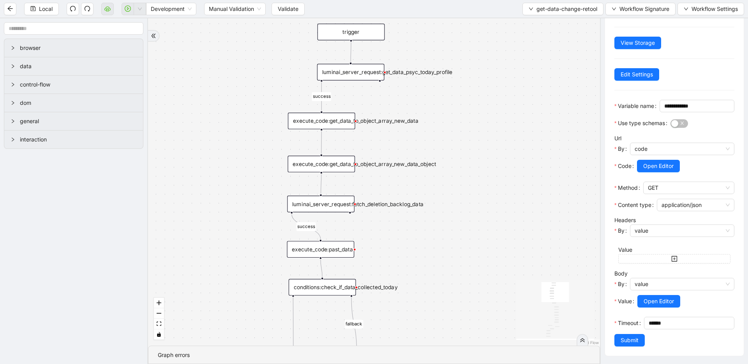
drag, startPoint x: 499, startPoint y: 188, endPoint x: 463, endPoint y: 185, distance: 36.3
click at [463, 185] on div "success success success success success success fallback is_friday success succ…" at bounding box center [374, 181] width 452 height 327
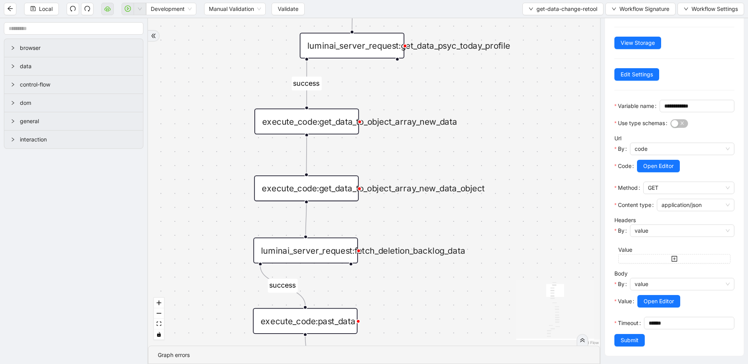
drag, startPoint x: 452, startPoint y: 86, endPoint x: 496, endPoint y: 189, distance: 111.7
click at [496, 189] on div "success success success success success success fallback is_friday success succ…" at bounding box center [374, 181] width 452 height 327
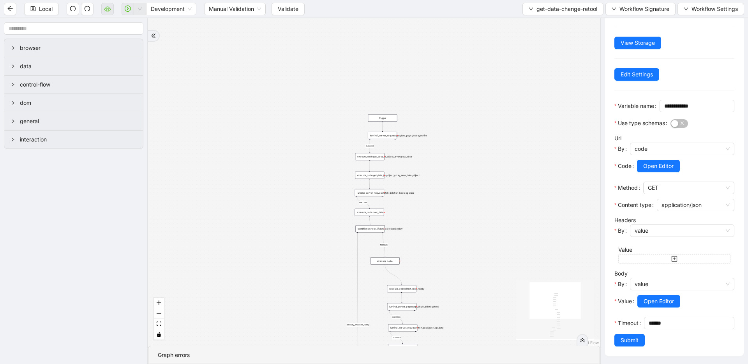
drag, startPoint x: 461, startPoint y: 218, endPoint x: 446, endPoint y: 155, distance: 64.8
click at [453, 154] on div "success success success success success success fallback is_friday success succ…" at bounding box center [374, 181] width 452 height 327
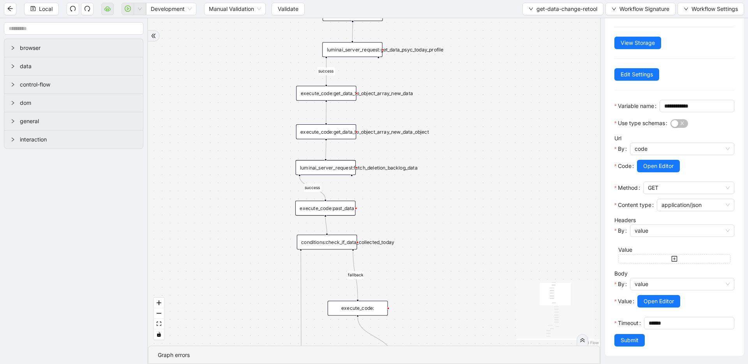
drag, startPoint x: 457, startPoint y: 97, endPoint x: 459, endPoint y: 137, distance: 40.6
click at [459, 137] on div "success success success success success success fallback is_friday success succ…" at bounding box center [374, 181] width 452 height 327
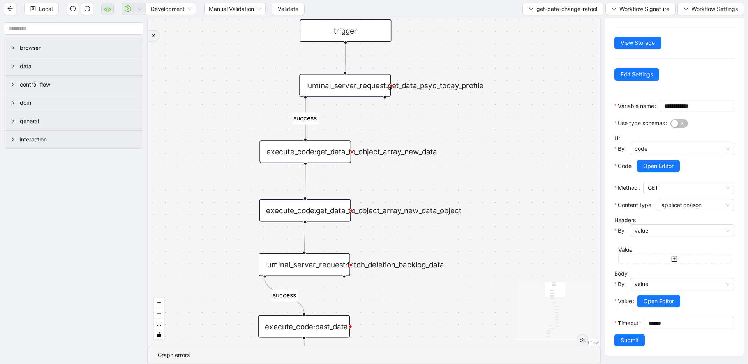
click at [372, 89] on div "luminai_server_request:get_data_psyc_today_profile" at bounding box center [345, 85] width 92 height 23
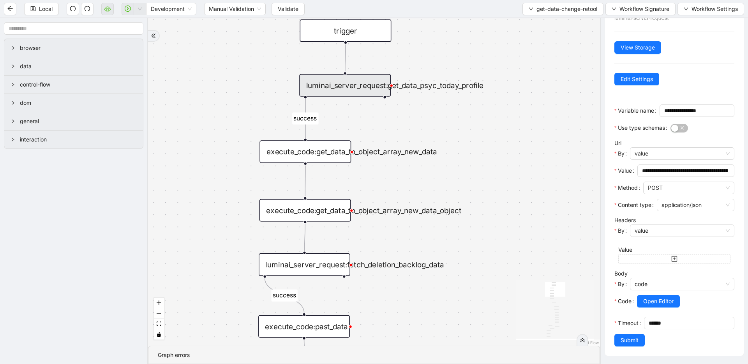
scroll to position [0, 0]
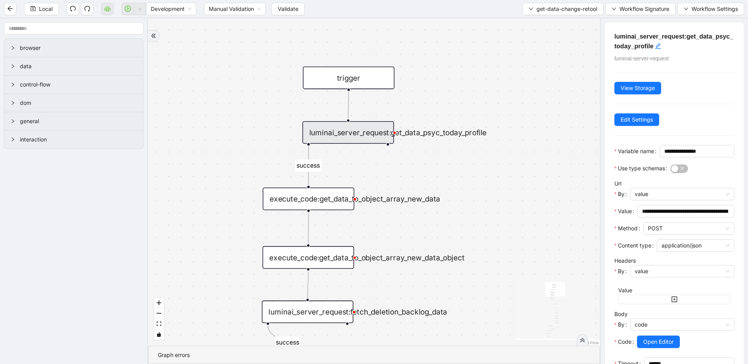
drag, startPoint x: 452, startPoint y: 127, endPoint x: 455, endPoint y: 174, distance: 47.3
click at [455, 174] on div "success success success success success success fallback is_friday success succ…" at bounding box center [374, 181] width 452 height 327
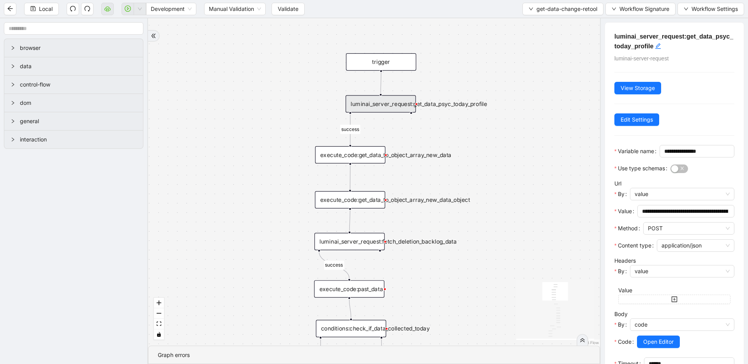
drag, startPoint x: 518, startPoint y: 211, endPoint x: 523, endPoint y: 122, distance: 89.0
click at [523, 122] on div "success success success success success success fallback is_friday success succ…" at bounding box center [374, 181] width 452 height 327
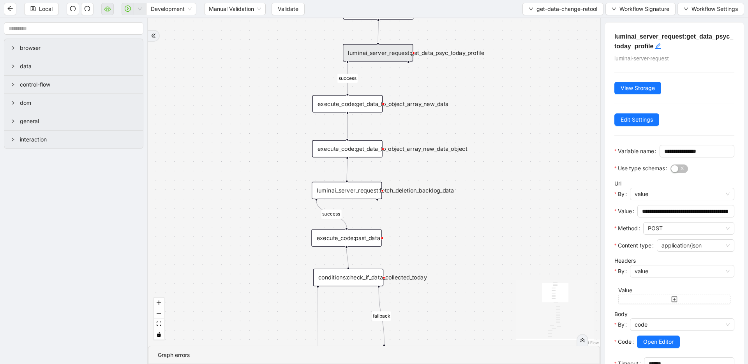
click at [528, 151] on div "success success success success success success fallback is_friday success succ…" at bounding box center [374, 181] width 452 height 327
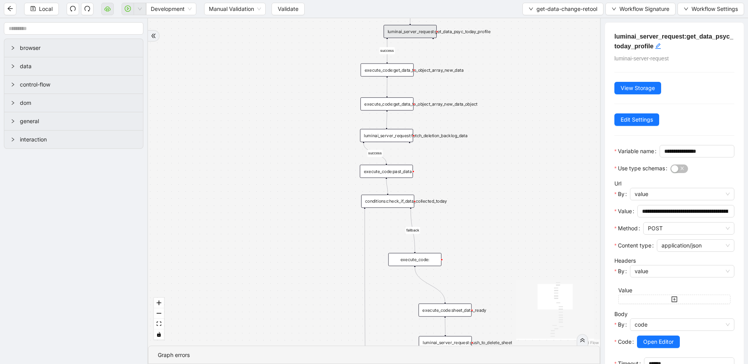
drag, startPoint x: 525, startPoint y: 198, endPoint x: 524, endPoint y: 131, distance: 66.6
click at [524, 131] on div "success success success success success success fallback is_friday success succ…" at bounding box center [374, 181] width 452 height 327
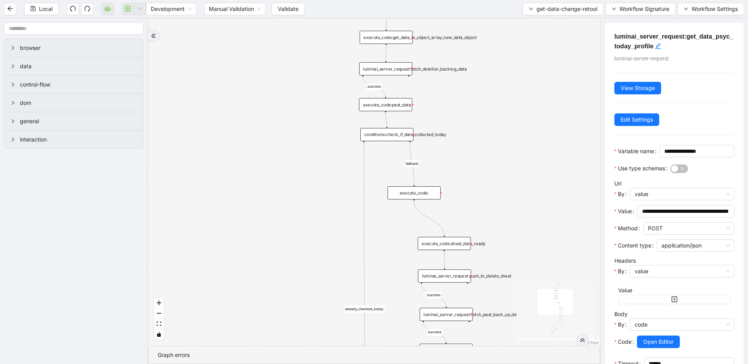
click at [396, 140] on div "conditions:check_if_data_collected_today" at bounding box center [386, 134] width 53 height 13
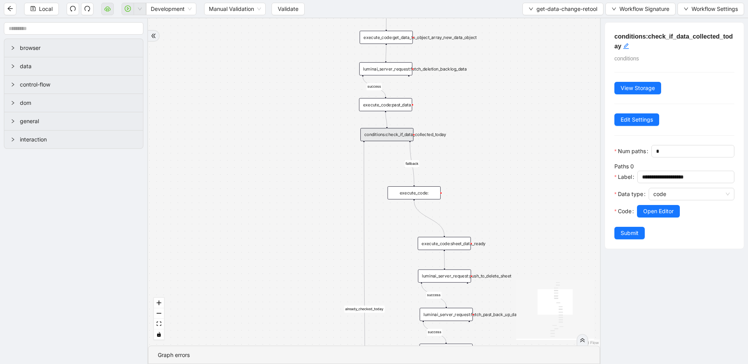
drag, startPoint x: 496, startPoint y: 175, endPoint x: 495, endPoint y: 196, distance: 21.4
click at [495, 196] on div "success success success success success success fallback is_friday success succ…" at bounding box center [374, 181] width 452 height 327
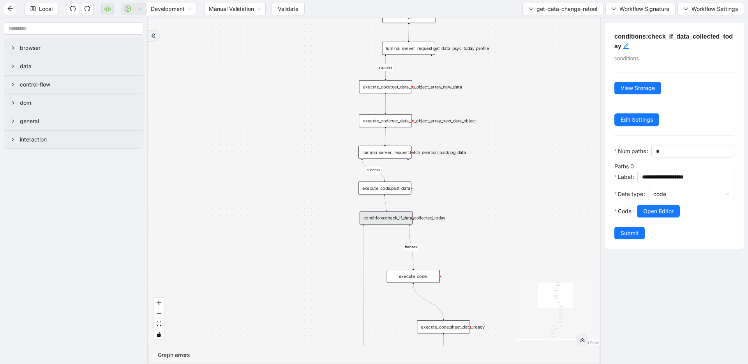
click at [397, 89] on div "execute_code:get_data_to_object_array_new_data" at bounding box center [385, 86] width 53 height 13
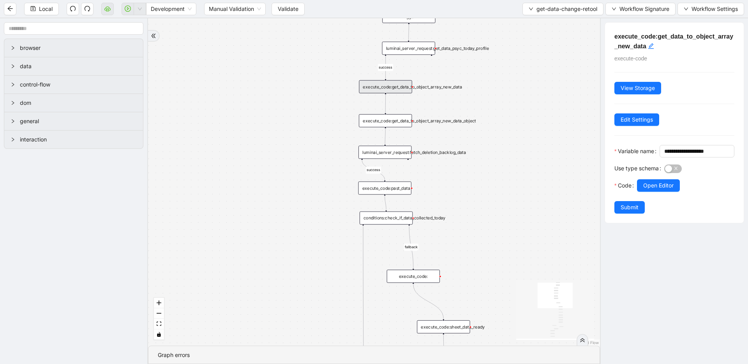
click at [390, 121] on div "execute_code:get_data_to_object_array_new_data_object" at bounding box center [385, 120] width 53 height 13
click at [385, 152] on div "luminai_server_request:fetch_deletion_backlog_data" at bounding box center [385, 152] width 53 height 13
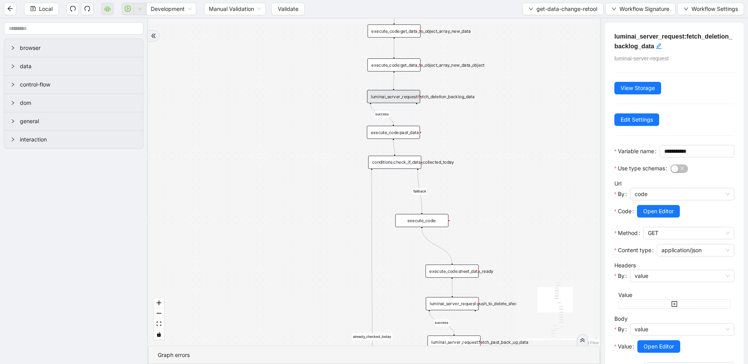
drag, startPoint x: 529, startPoint y: 191, endPoint x: 538, endPoint y: 136, distance: 56.4
click at [538, 136] on div "success success success success success success fallback is_friday success succ…" at bounding box center [374, 181] width 452 height 327
click at [386, 135] on div "execute_code:past_data" at bounding box center [393, 132] width 53 height 13
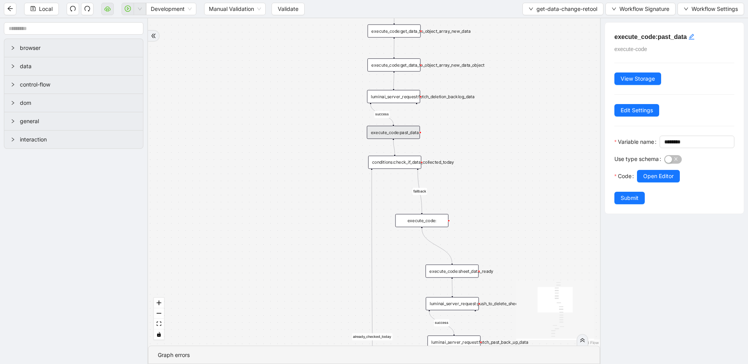
drag, startPoint x: 533, startPoint y: 170, endPoint x: 581, endPoint y: 162, distance: 48.5
click at [539, 141] on div "success success success success success success fallback is_friday success succ…" at bounding box center [374, 181] width 452 height 327
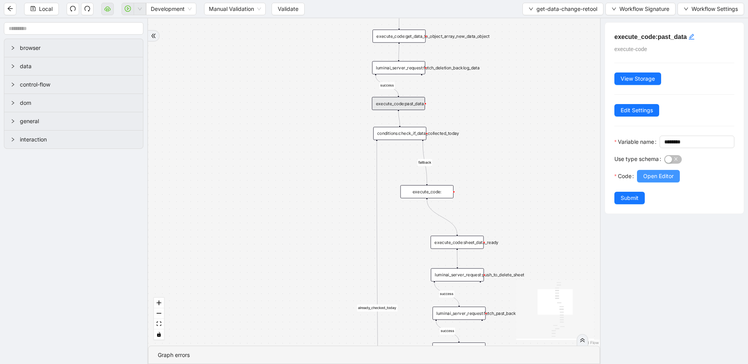
click at [656, 180] on span "Open Editor" at bounding box center [658, 176] width 30 height 9
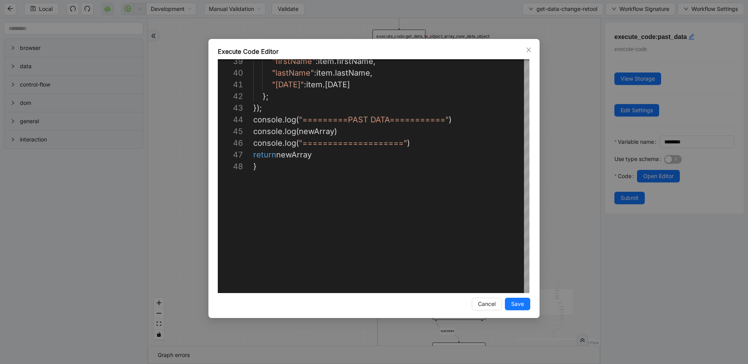
click at [570, 163] on div "**********" at bounding box center [374, 182] width 748 height 364
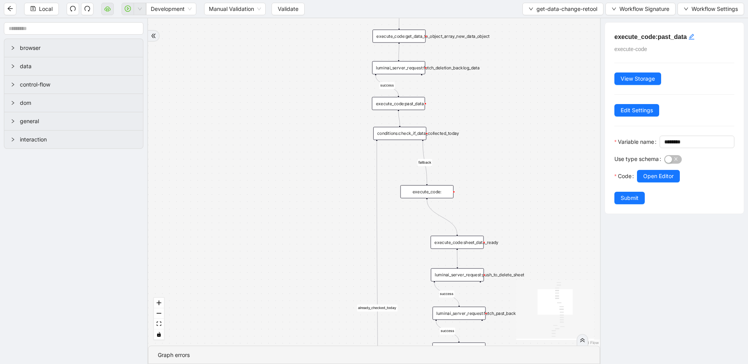
click at [419, 136] on div "conditions:check_if_data_collected_today" at bounding box center [399, 133] width 53 height 13
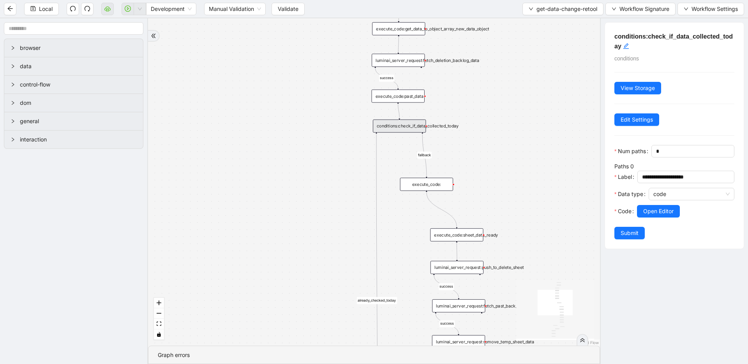
drag, startPoint x: 506, startPoint y: 167, endPoint x: 485, endPoint y: 94, distance: 75.8
click at [486, 94] on div "success success success success success success fallback is_friday success succ…" at bounding box center [374, 181] width 452 height 327
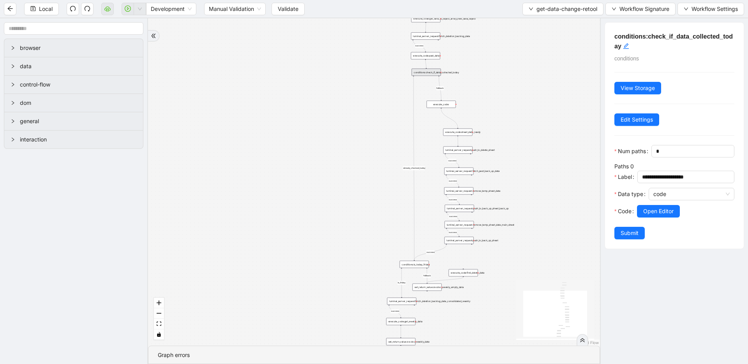
drag, startPoint x: 514, startPoint y: 102, endPoint x: 468, endPoint y: 89, distance: 48.1
click at [468, 89] on div "success success success success success success fallback is_friday success succ…" at bounding box center [374, 181] width 452 height 327
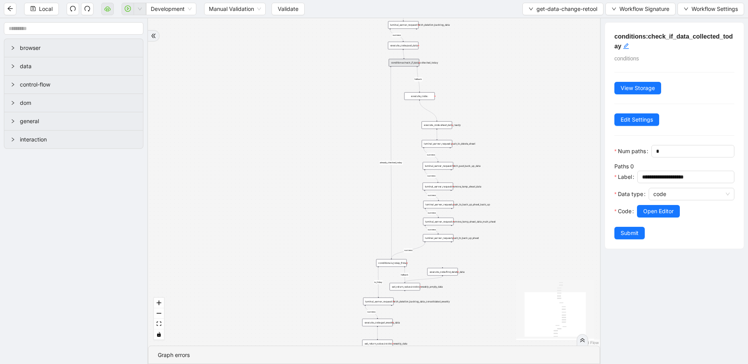
drag, startPoint x: 484, startPoint y: 76, endPoint x: 453, endPoint y: 84, distance: 32.6
click at [453, 84] on div "success success success success success success fallback is_friday success succ…" at bounding box center [374, 181] width 452 height 327
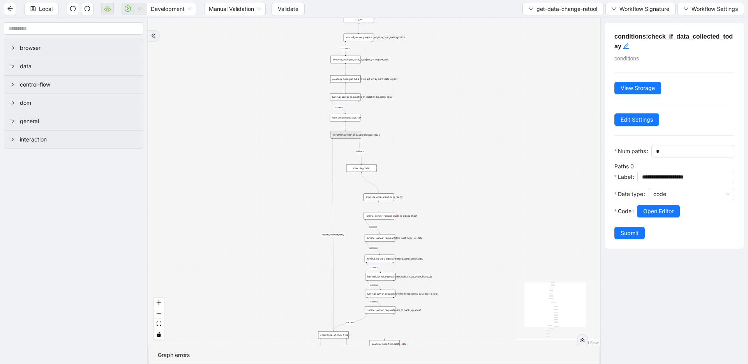
drag, startPoint x: 450, startPoint y: 71, endPoint x: 398, endPoint y: 145, distance: 90.4
click at [398, 145] on div "success success success success success success fallback is_friday success succ…" at bounding box center [374, 181] width 452 height 327
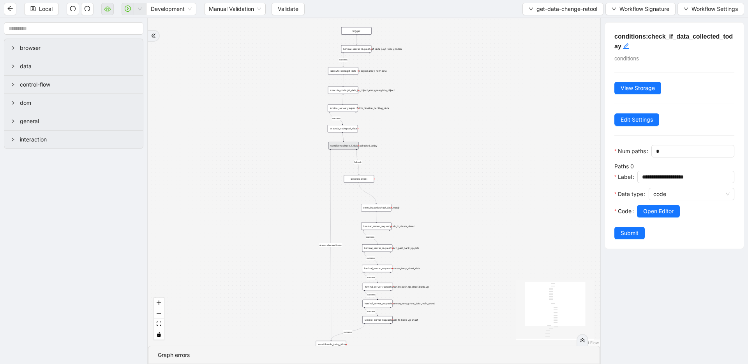
drag, startPoint x: 466, startPoint y: 94, endPoint x: 468, endPoint y: 168, distance: 74.5
click at [468, 168] on div "success success success success success success fallback is_friday success succ…" at bounding box center [374, 181] width 452 height 327
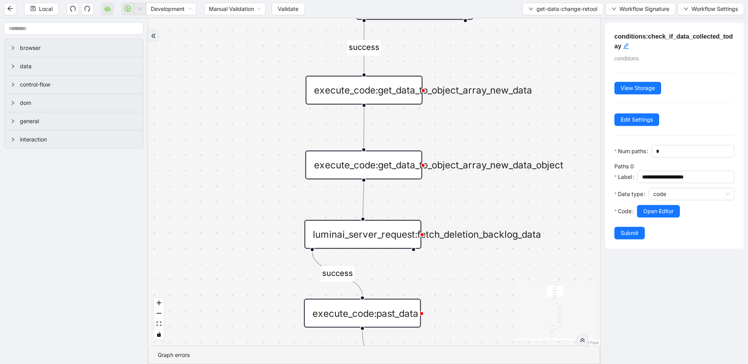
drag, startPoint x: 474, startPoint y: 179, endPoint x: 569, endPoint y: 94, distance: 128.1
click at [569, 94] on div "success success success success success success fallback is_friday success succ…" at bounding box center [374, 181] width 452 height 327
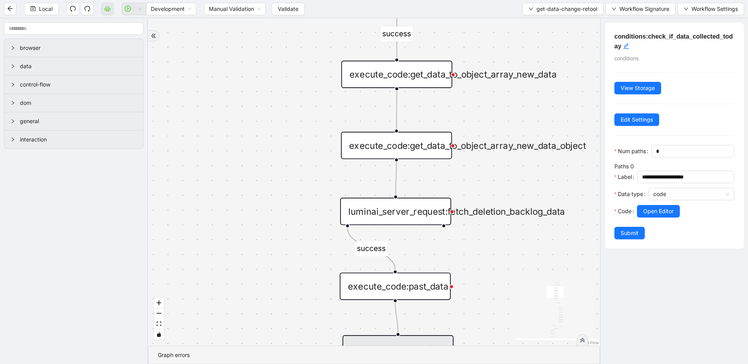
click at [421, 76] on div "execute_code:get_data_to_object_array_new_data" at bounding box center [396, 74] width 111 height 27
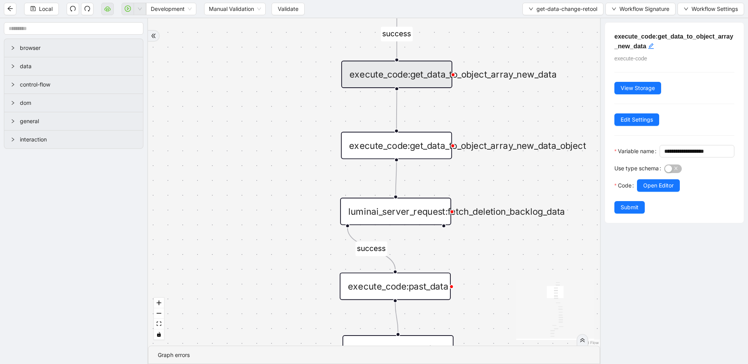
click at [419, 147] on div "execute_code:get_data_to_object_array_new_data_object" at bounding box center [396, 145] width 111 height 27
click at [424, 206] on div "luminai_server_request:fetch_deletion_backlog_data" at bounding box center [395, 211] width 111 height 27
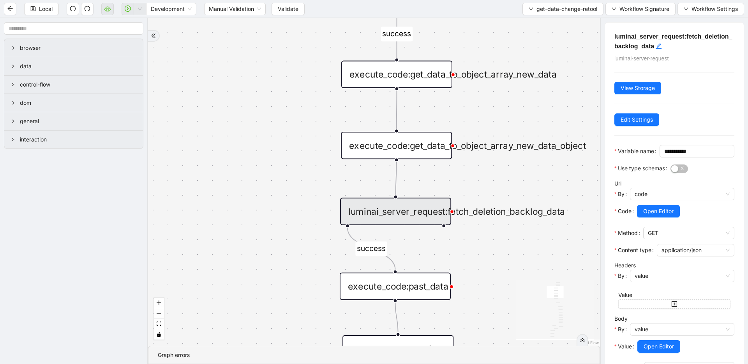
drag, startPoint x: 512, startPoint y: 245, endPoint x: 504, endPoint y: 206, distance: 39.7
click at [505, 207] on div "success success success success success success fallback is_friday success succ…" at bounding box center [374, 181] width 452 height 327
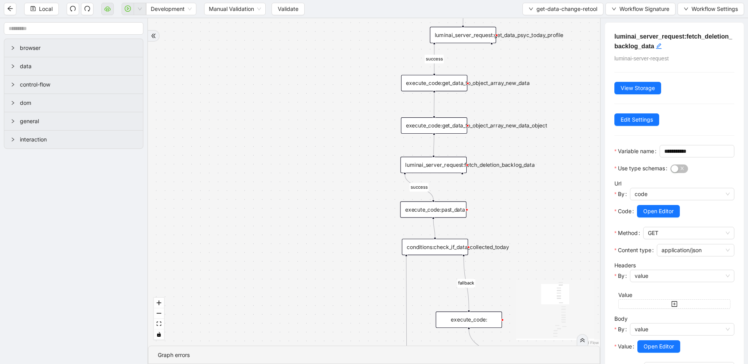
click at [440, 210] on div "execute_code:past_data" at bounding box center [433, 209] width 66 height 16
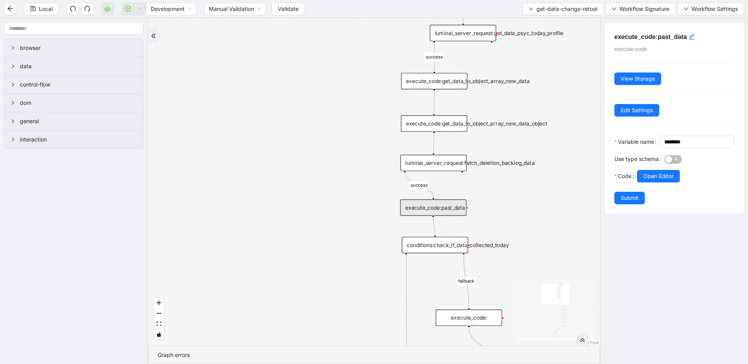
drag, startPoint x: 549, startPoint y: 223, endPoint x: 509, endPoint y: 121, distance: 109.1
click at [514, 125] on div "success success success success success success fallback is_friday success succ…" at bounding box center [374, 181] width 452 height 327
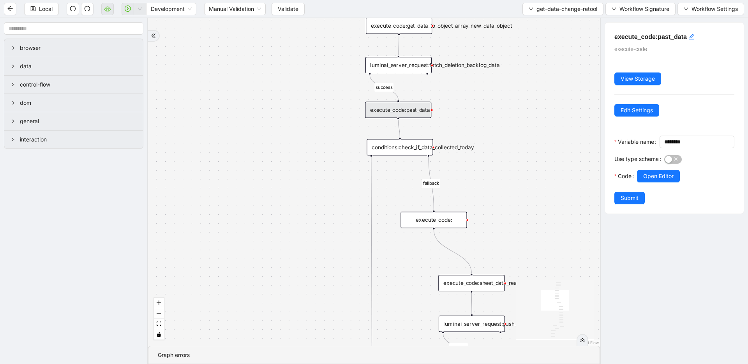
click at [390, 142] on div "conditions:check_if_data_collected_today" at bounding box center [400, 147] width 66 height 16
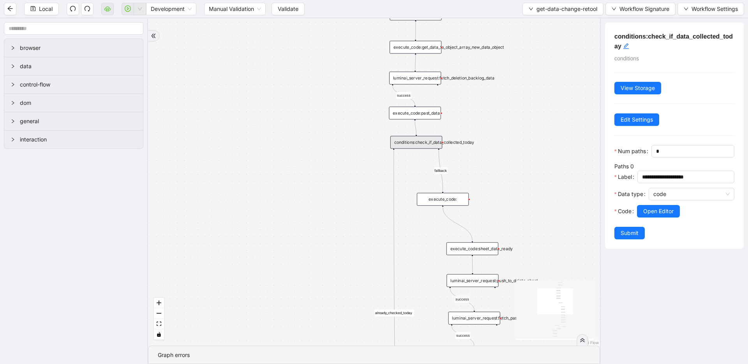
drag, startPoint x: 510, startPoint y: 166, endPoint x: 505, endPoint y: 83, distance: 83.5
click at [509, 105] on div "success success success success success success fallback is_friday success succ…" at bounding box center [374, 181] width 452 height 327
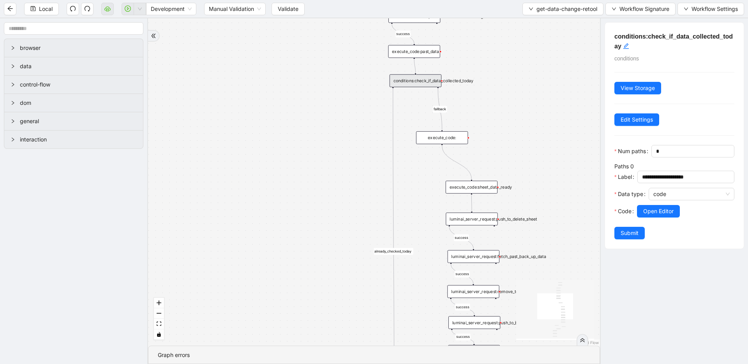
drag, startPoint x: 512, startPoint y: 138, endPoint x: 499, endPoint y: 51, distance: 87.8
click at [501, 55] on div "success success success success success success fallback is_friday success succ…" at bounding box center [374, 181] width 452 height 327
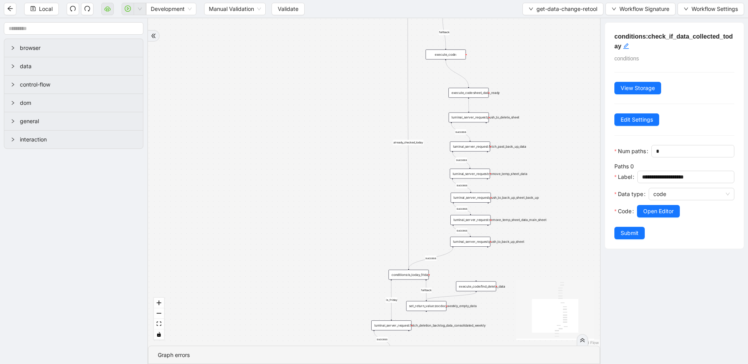
click at [405, 275] on div "conditions:is_today_friday" at bounding box center [409, 275] width 40 height 10
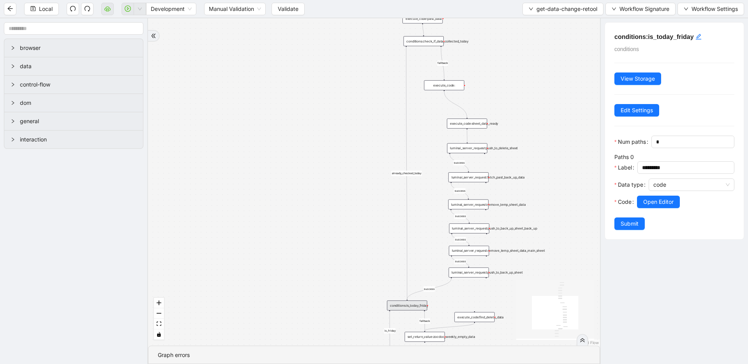
drag, startPoint x: 530, startPoint y: 46, endPoint x: 503, endPoint y: 61, distance: 31.8
click at [528, 82] on div "success success success success success success fallback is_friday success succ…" at bounding box center [374, 181] width 452 height 327
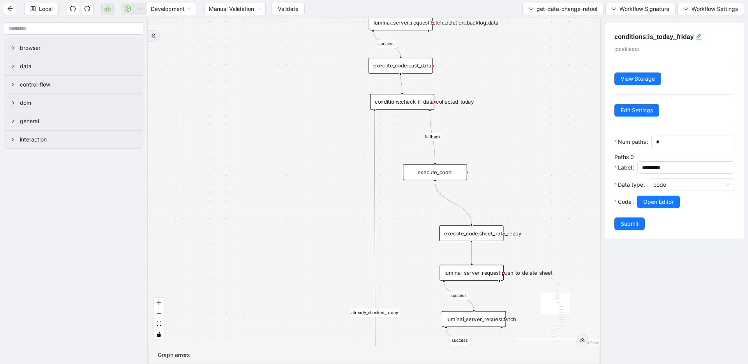
drag, startPoint x: 487, startPoint y: 34, endPoint x: 495, endPoint y: 111, distance: 77.2
click at [494, 109] on div "success success success success success success fallback is_friday success succ…" at bounding box center [374, 181] width 452 height 327
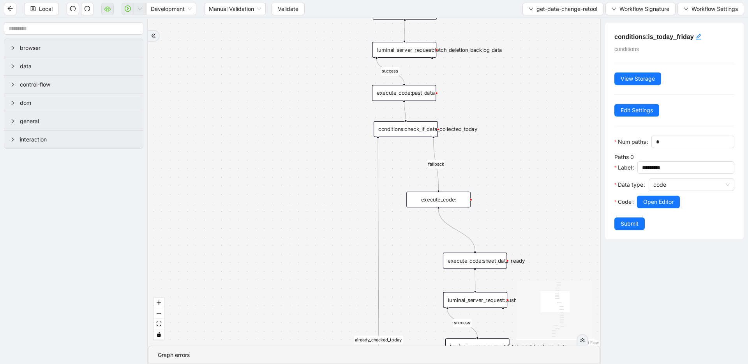
drag, startPoint x: 537, startPoint y: 178, endPoint x: 508, endPoint y: 42, distance: 139.4
click at [508, 42] on div "success success success success success success fallback is_friday success succ…" at bounding box center [374, 181] width 452 height 327
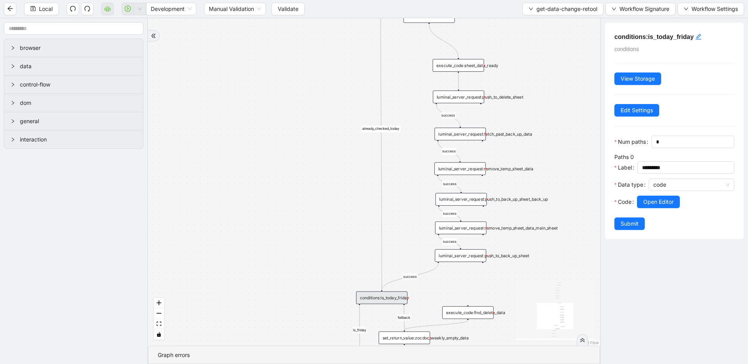
drag, startPoint x: 523, startPoint y: 59, endPoint x: 510, endPoint y: 26, distance: 36.0
click at [510, 26] on div "success success success success success success fallback is_friday success succ…" at bounding box center [374, 181] width 452 height 327
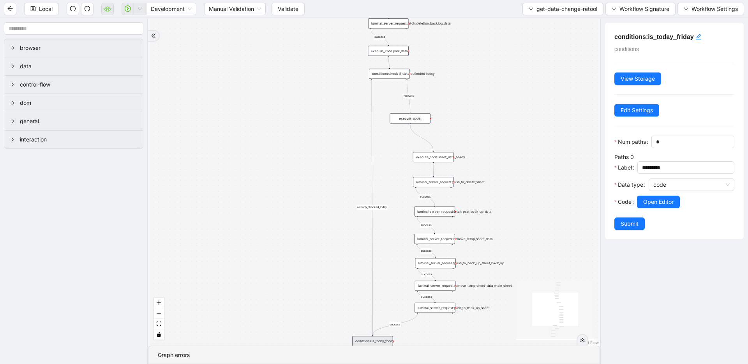
drag, startPoint x: 316, startPoint y: 141, endPoint x: 317, endPoint y: 132, distance: 8.6
click at [317, 156] on div "success success success success success success fallback is_friday success succ…" at bounding box center [374, 181] width 452 height 327
drag, startPoint x: 311, startPoint y: 71, endPoint x: 321, endPoint y: 142, distance: 72.0
click at [321, 141] on div "success success success success success success fallback is_friday success succ…" at bounding box center [374, 181] width 452 height 327
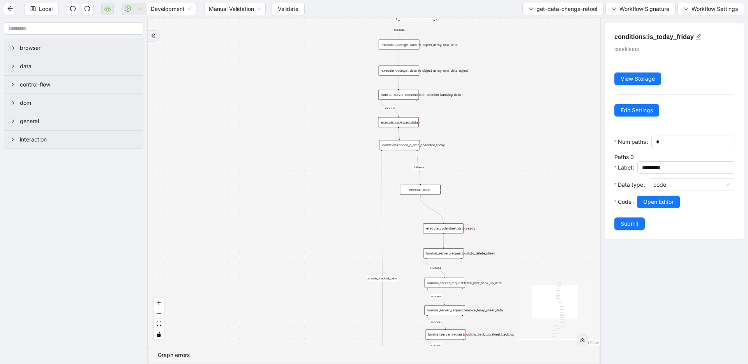
drag, startPoint x: 546, startPoint y: 72, endPoint x: 543, endPoint y: 151, distance: 78.4
click at [543, 151] on div "success success success success success success fallback is_friday success succ…" at bounding box center [374, 181] width 452 height 327
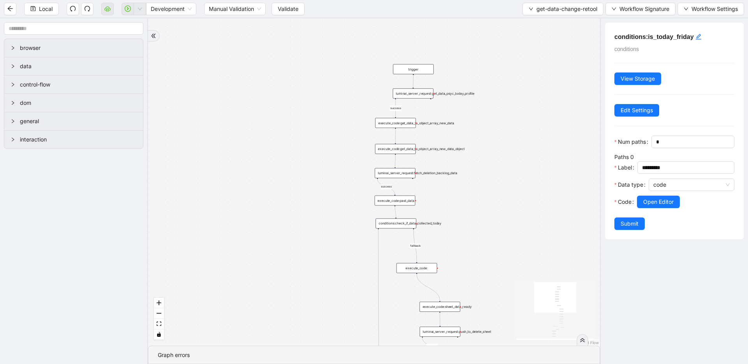
click at [411, 91] on div "luminai_server_request:get_data_psyc_today_profile" at bounding box center [413, 93] width 41 height 10
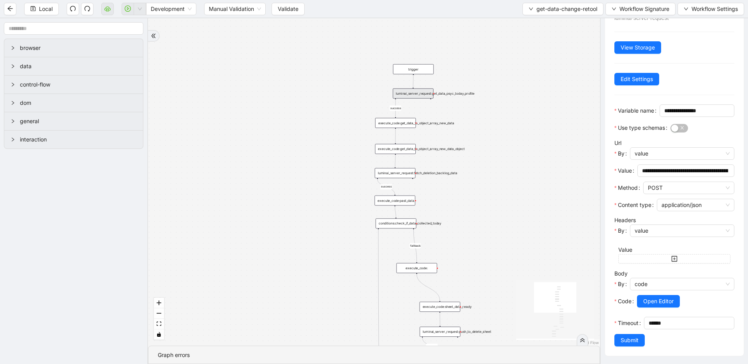
scroll to position [53, 0]
click at [402, 122] on div "execute_code:get_data_to_object_array_new_data" at bounding box center [395, 123] width 41 height 10
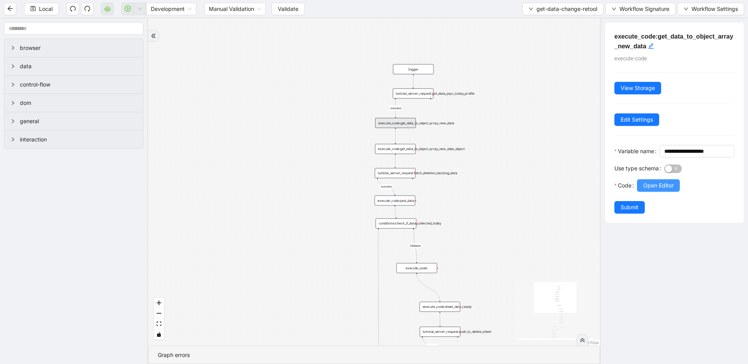
click at [670, 190] on span "Open Editor" at bounding box center [658, 185] width 30 height 9
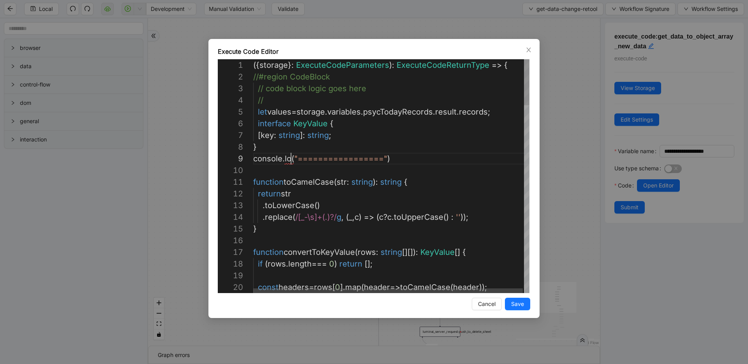
scroll to position [94, 42]
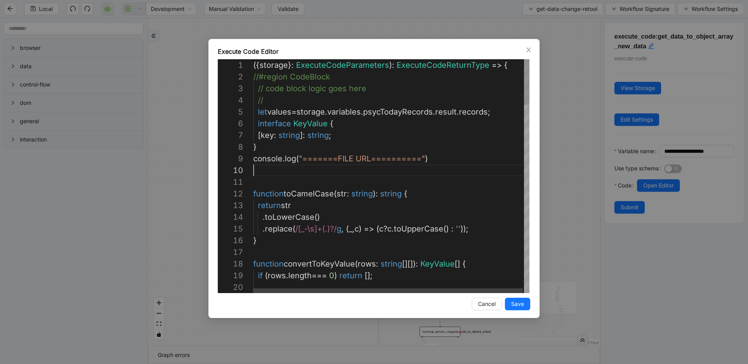
paste textarea "**********"
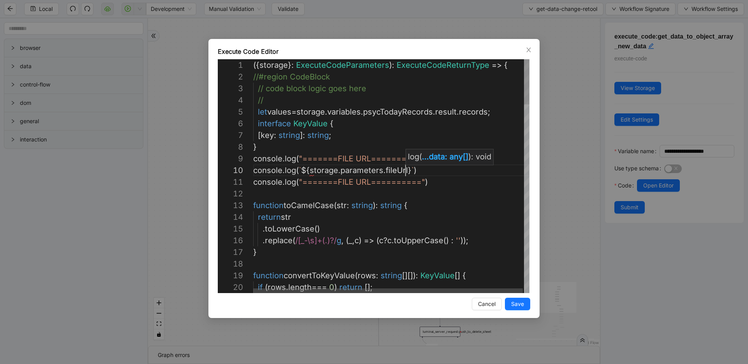
scroll to position [105, 152]
type textarea "**********"
click at [506, 300] on button "Save" at bounding box center [517, 304] width 25 height 12
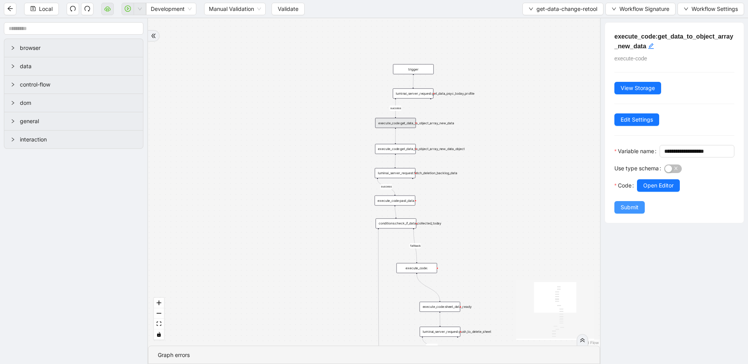
click at [636, 212] on span "Submit" at bounding box center [630, 207] width 18 height 9
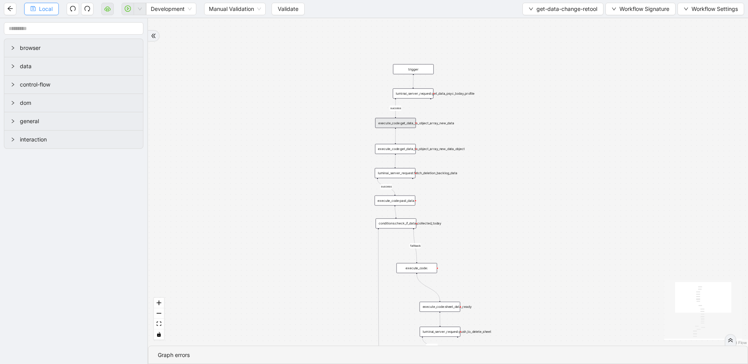
click at [51, 10] on span "Local" at bounding box center [46, 9] width 14 height 9
click at [292, 7] on span "Validate" at bounding box center [288, 9] width 21 height 9
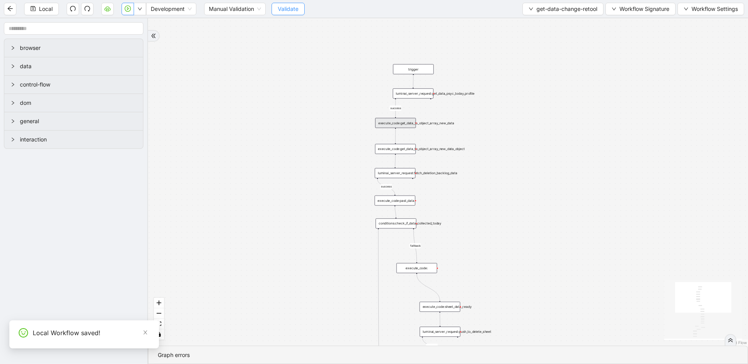
click at [292, 7] on span "Validate" at bounding box center [288, 9] width 21 height 9
click at [129, 10] on icon "play-circle" at bounding box center [128, 8] width 6 height 6
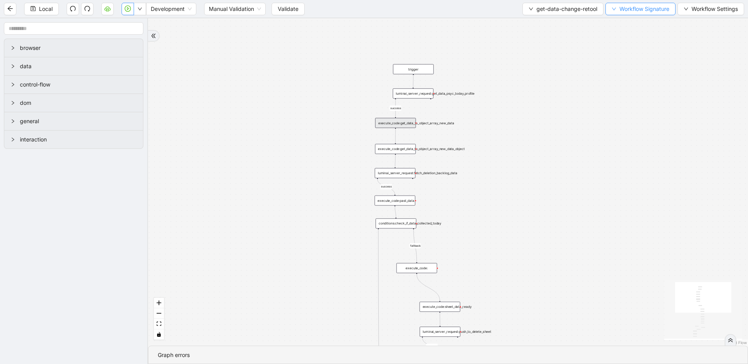
click at [631, 9] on span "Workflow Signature" at bounding box center [645, 9] width 50 height 9
click at [629, 62] on span "Defaults" at bounding box center [639, 61] width 52 height 9
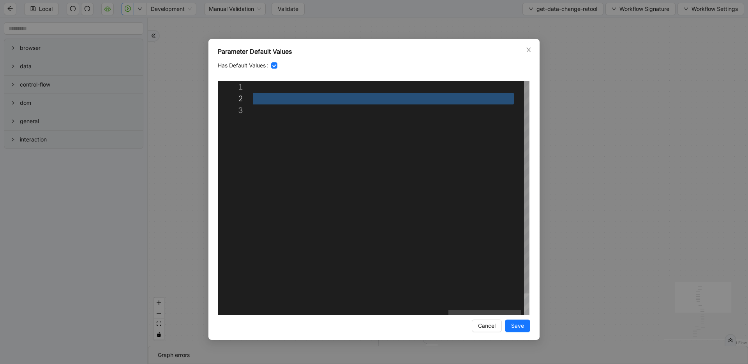
paste textarea "Editor content;Press Alt+F1 for Accessibility Options."
type textarea "**********"
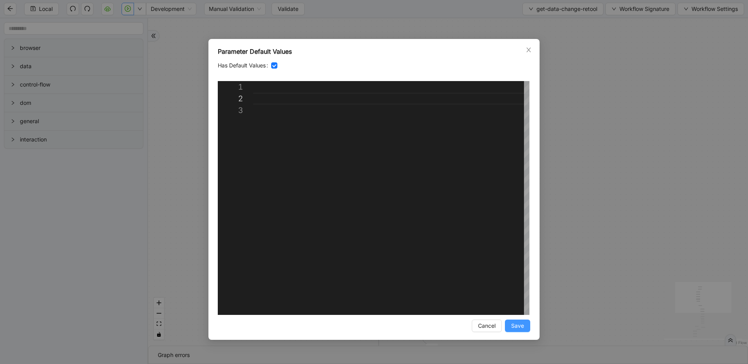
click at [527, 331] on button "Save" at bounding box center [517, 326] width 25 height 12
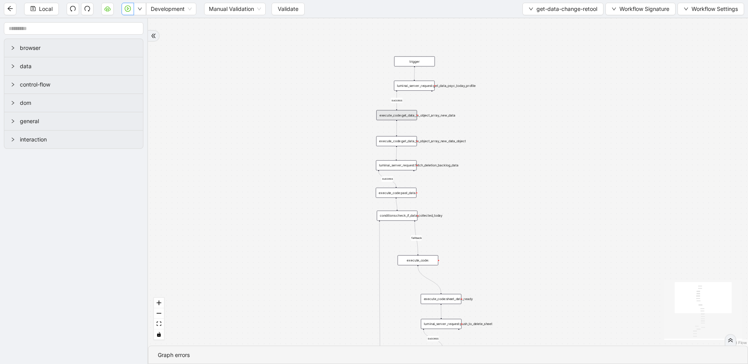
drag, startPoint x: 522, startPoint y: 222, endPoint x: 556, endPoint y: 186, distance: 49.3
click at [574, 198] on div "success success success success success success fallback is_friday success succ…" at bounding box center [448, 181] width 600 height 327
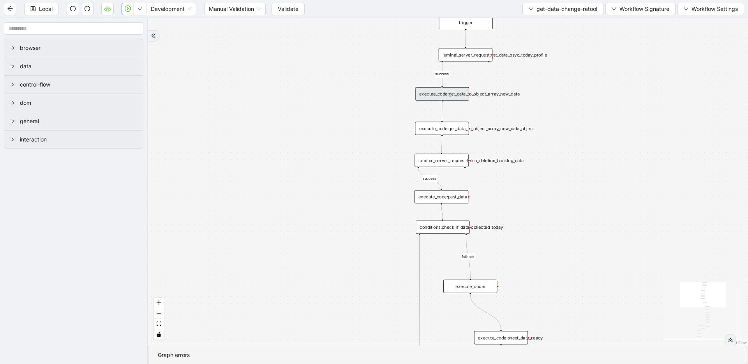
drag, startPoint x: 591, startPoint y: 145, endPoint x: 575, endPoint y: 195, distance: 52.3
click at [575, 195] on div "success success success success success success fallback is_friday success succ…" at bounding box center [448, 181] width 600 height 327
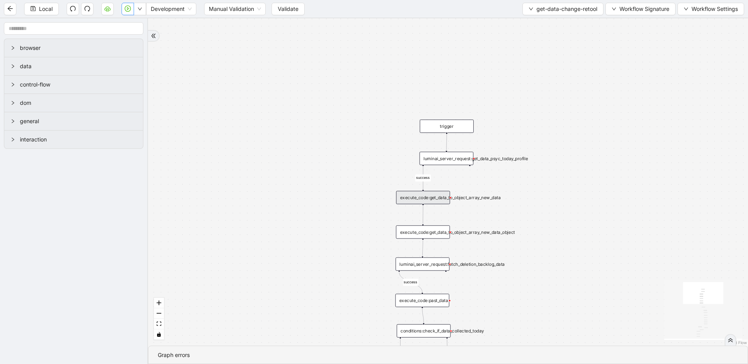
click at [456, 153] on div "luminai_server_request:get_data_psyc_today_profile" at bounding box center [447, 158] width 54 height 13
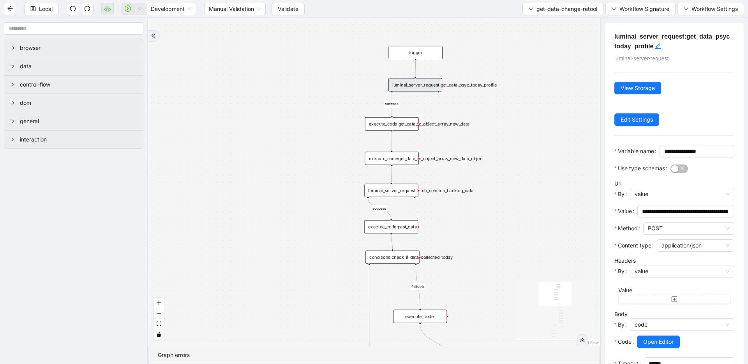
drag, startPoint x: 539, startPoint y: 213, endPoint x: 508, endPoint y: 139, distance: 80.0
click at [508, 139] on div "success success success success success success fallback is_friday success succ…" at bounding box center [374, 181] width 452 height 327
click at [403, 128] on div "execute_code:get_data_to_object_array_new_data" at bounding box center [392, 123] width 54 height 13
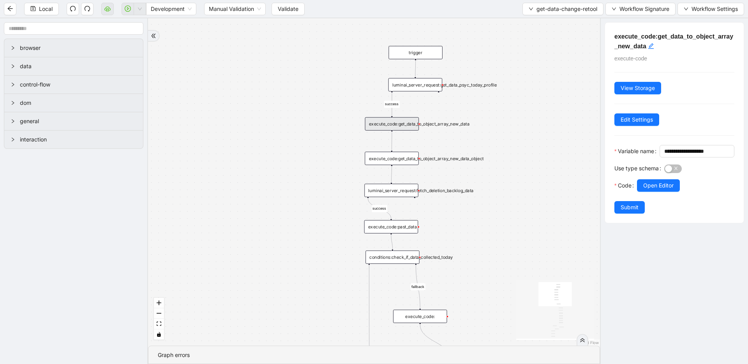
click at [395, 162] on div "execute_code:get_data_to_object_array_new_data_object" at bounding box center [392, 158] width 54 height 13
click at [405, 188] on div "luminai_server_request:fetch_deletion_backlog_data" at bounding box center [391, 190] width 54 height 13
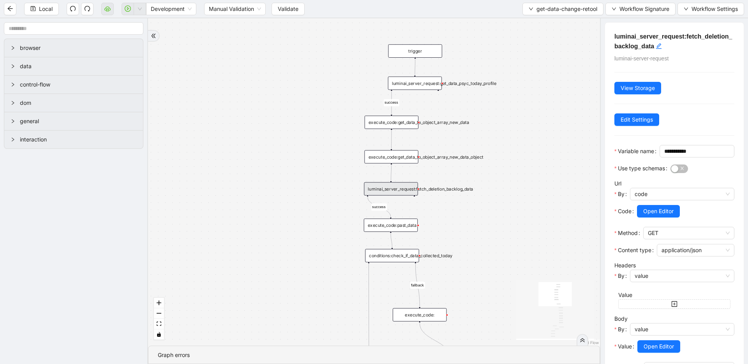
drag, startPoint x: 535, startPoint y: 205, endPoint x: 519, endPoint y: 141, distance: 66.0
click at [519, 141] on div "success success success success success success fallback is_friday success succ…" at bounding box center [374, 181] width 452 height 327
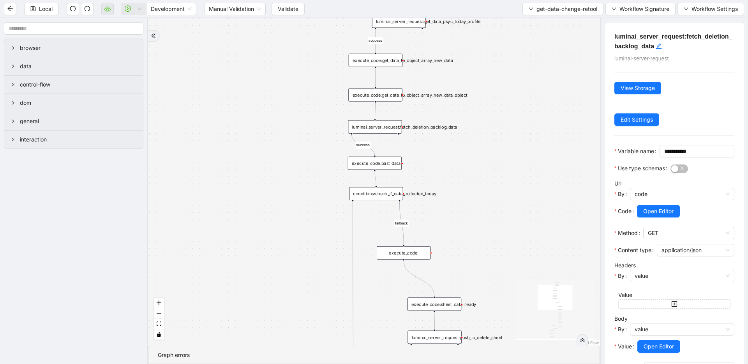
click at [387, 164] on div "execute_code:past_data" at bounding box center [375, 163] width 54 height 13
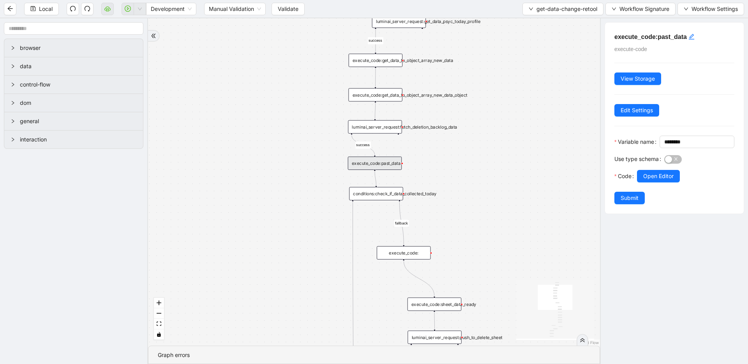
click at [379, 192] on div "conditions:check_if_data_collected_today" at bounding box center [376, 193] width 54 height 13
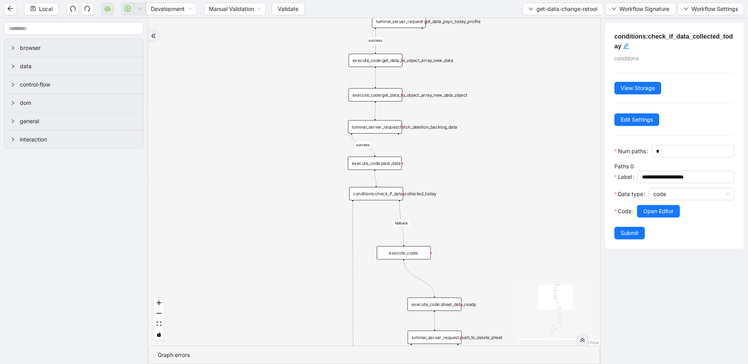
click at [414, 251] on div "execute_code:" at bounding box center [404, 252] width 54 height 13
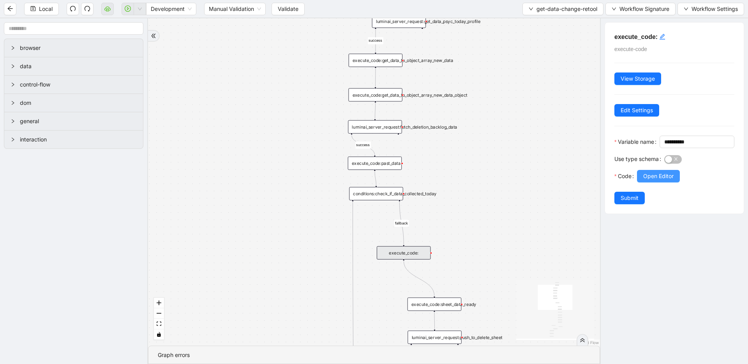
click at [655, 180] on span "Open Editor" at bounding box center [658, 176] width 30 height 9
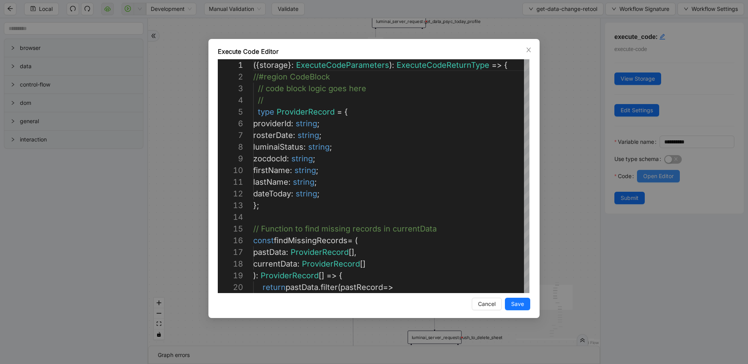
scroll to position [117, 0]
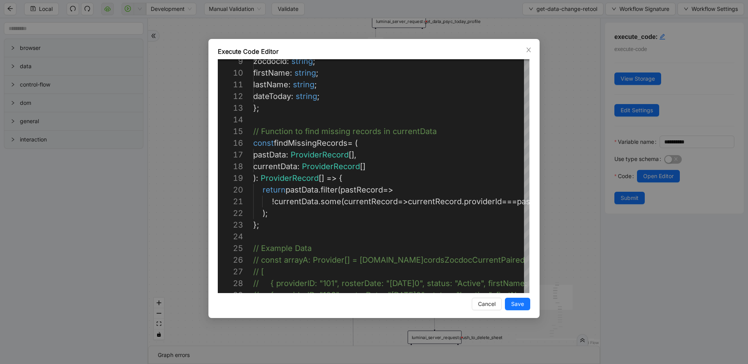
click at [575, 196] on div "Execute Code Editor 9 10 11 12 13 14 15 16 17 18 19 20 21 22 23 24 25 26 27 28 …" at bounding box center [374, 182] width 748 height 364
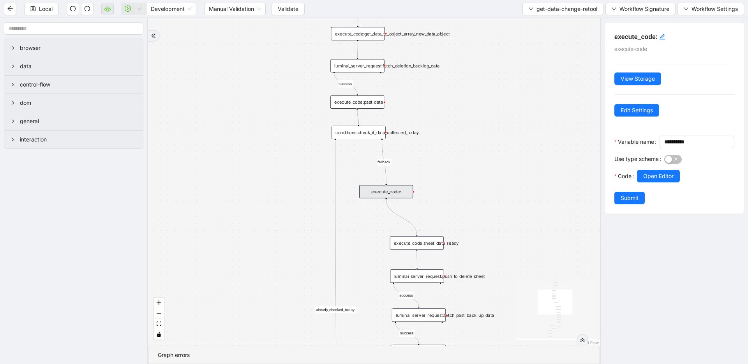
drag, startPoint x: 537, startPoint y: 184, endPoint x: 535, endPoint y: 174, distance: 9.6
click at [535, 174] on div "success success success success success success fallback is_friday success succ…" at bounding box center [374, 181] width 452 height 327
drag, startPoint x: 534, startPoint y: 222, endPoint x: 538, endPoint y: 162, distance: 59.4
click at [538, 162] on div "success success success success success success fallback is_friday success succ…" at bounding box center [374, 181] width 452 height 327
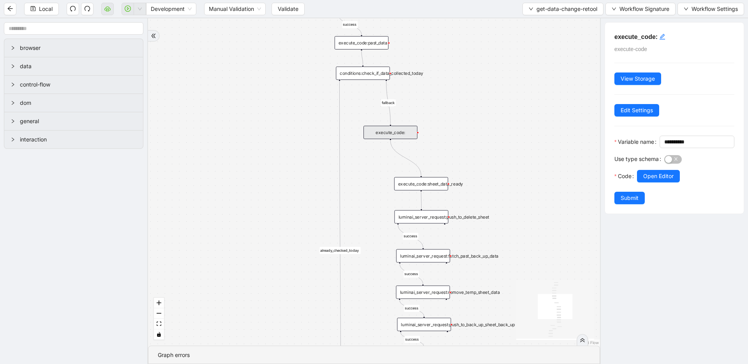
drag, startPoint x: 541, startPoint y: 218, endPoint x: 539, endPoint y: 139, distance: 78.7
click at [539, 139] on div "success success success success success success fallback is_friday success succ…" at bounding box center [374, 181] width 452 height 327
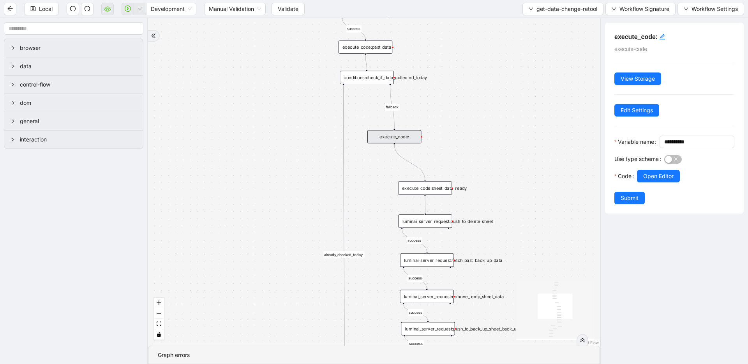
drag, startPoint x: 537, startPoint y: 117, endPoint x: 539, endPoint y: 165, distance: 48.0
click at [539, 165] on div "success success success success success success fallback is_friday success succ…" at bounding box center [374, 181] width 452 height 327
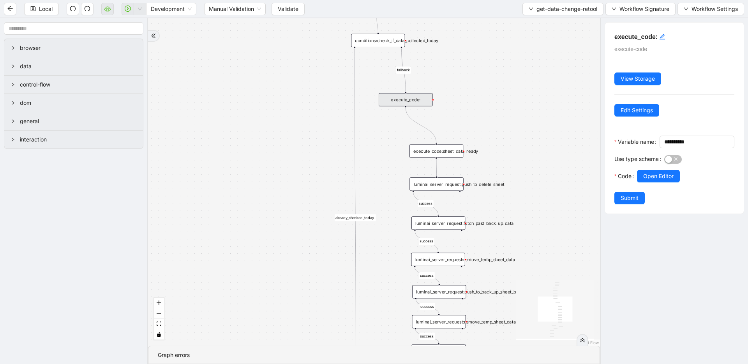
drag, startPoint x: 539, startPoint y: 165, endPoint x: 556, endPoint y: 167, distance: 17.3
click at [553, 71] on div "success success success success success success fallback is_friday success succ…" at bounding box center [374, 181] width 452 height 327
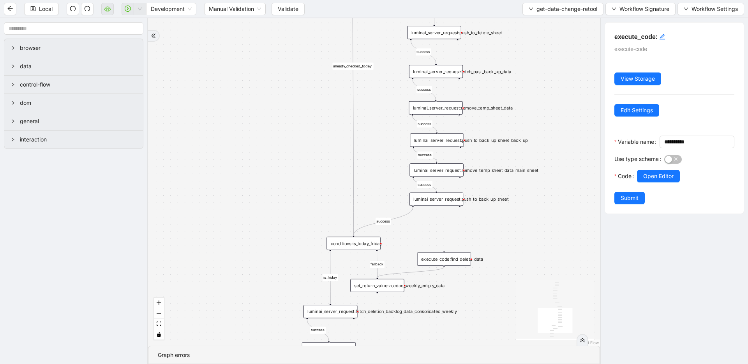
drag, startPoint x: 558, startPoint y: 187, endPoint x: 536, endPoint y: 175, distance: 25.0
click at [551, 78] on div "success success success success success success fallback is_friday success succ…" at bounding box center [374, 181] width 452 height 327
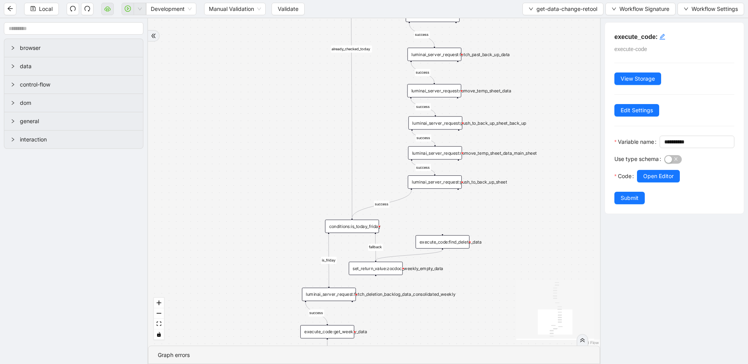
click at [369, 230] on div "conditions:is_today_friday" at bounding box center [352, 226] width 54 height 13
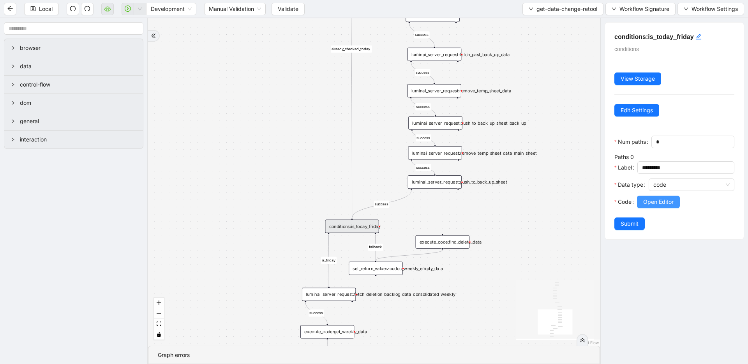
click at [652, 202] on span "Open Editor" at bounding box center [658, 202] width 30 height 9
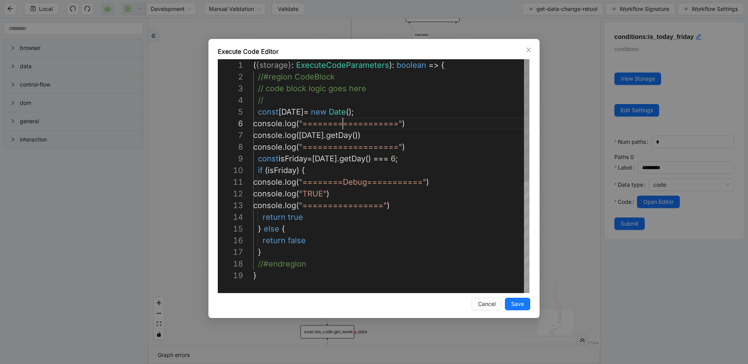
scroll to position [58, 90]
click at [345, 124] on div "( { storage } : ExecuteCodeParameters ): boolean => { //#region CodeBlock // co…" at bounding box center [391, 281] width 276 height 444
click at [272, 168] on div "( { storage } : ExecuteCodeParameters ): boolean => { //#region CodeBlock // co…" at bounding box center [391, 281] width 276 height 444
click at [564, 197] on div "**********" at bounding box center [374, 182] width 748 height 364
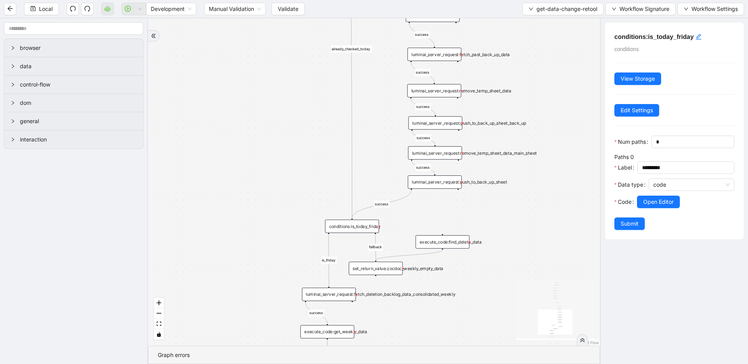
click at [374, 271] on div "set_return_value:zocdoc_weekly_empty_data" at bounding box center [376, 268] width 54 height 13
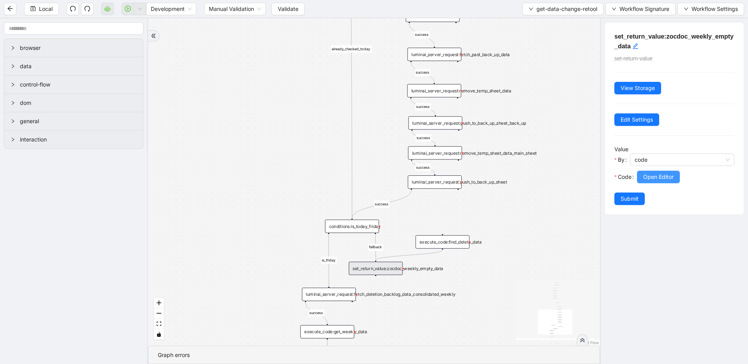
click at [660, 176] on span "Open Editor" at bounding box center [658, 177] width 30 height 9
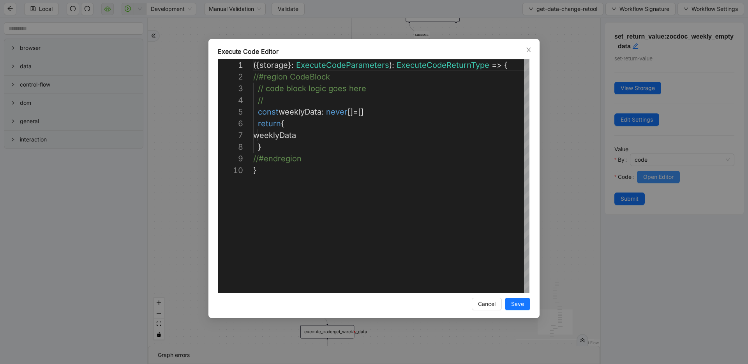
scroll to position [105, 0]
click at [585, 181] on div "**********" at bounding box center [374, 182] width 748 height 364
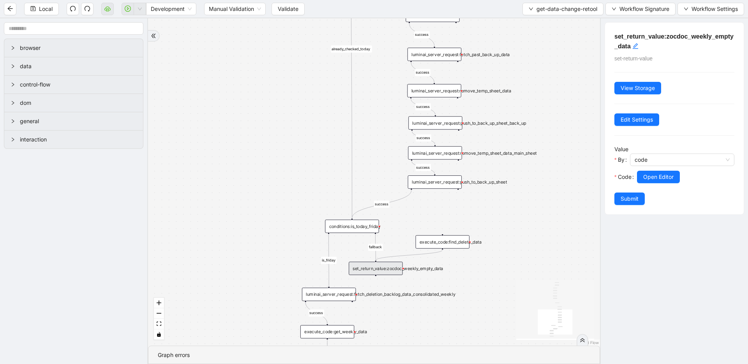
click at [346, 230] on div "conditions:is_today_friday" at bounding box center [352, 226] width 54 height 13
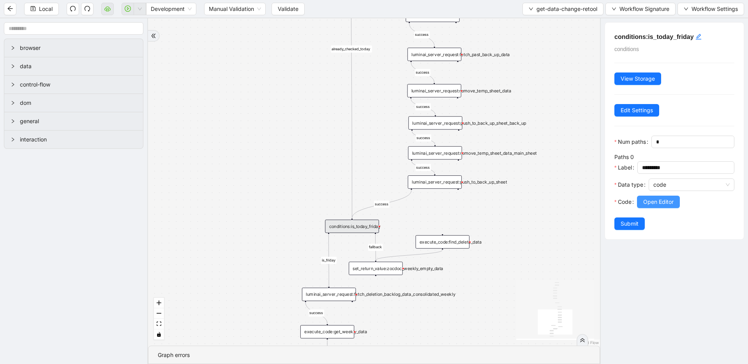
click at [662, 203] on span "Open Editor" at bounding box center [658, 202] width 30 height 9
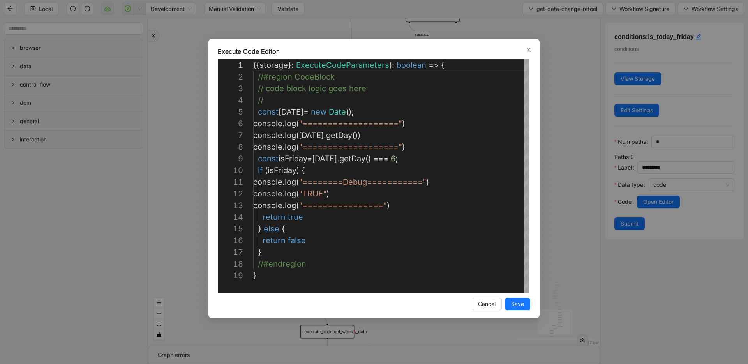
scroll to position [117, 0]
click at [289, 237] on div "( { storage } : ExecuteCodeParameters ): boolean => { //#region CodeBlock // co…" at bounding box center [391, 281] width 276 height 444
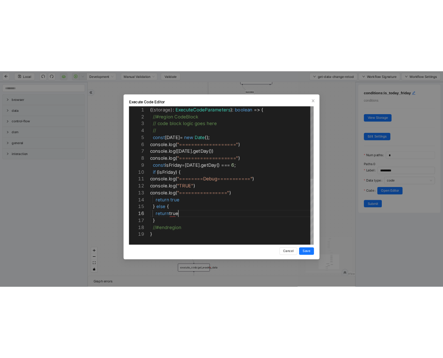
scroll to position [58, 48]
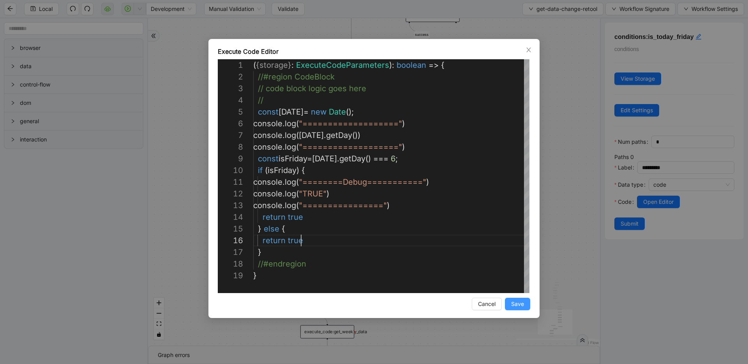
type textarea "**********"
click at [519, 301] on span "Save" at bounding box center [517, 304] width 13 height 9
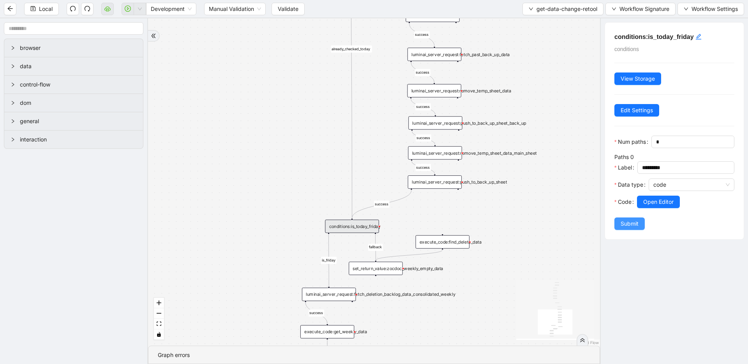
click at [628, 221] on span "Submit" at bounding box center [630, 223] width 18 height 9
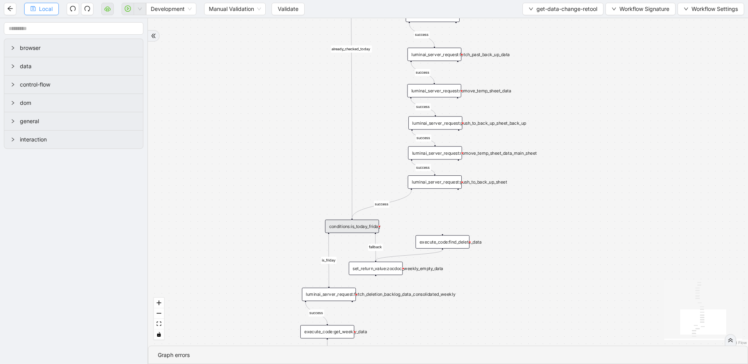
click at [53, 6] on button "Local" at bounding box center [41, 9] width 35 height 12
click at [291, 11] on span "Validate" at bounding box center [288, 9] width 21 height 9
click at [139, 10] on icon "down" at bounding box center [140, 9] width 5 height 5
click at [133, 23] on span "Run local workflow" at bounding box center [115, 24] width 48 height 9
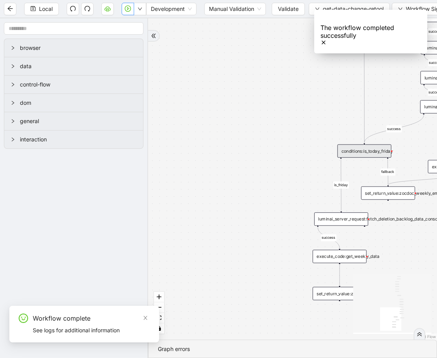
drag, startPoint x: 286, startPoint y: 218, endPoint x: 296, endPoint y: 159, distance: 60.1
click at [298, 142] on div "success success success success success success fallback is_friday success succ…" at bounding box center [292, 178] width 289 height 321
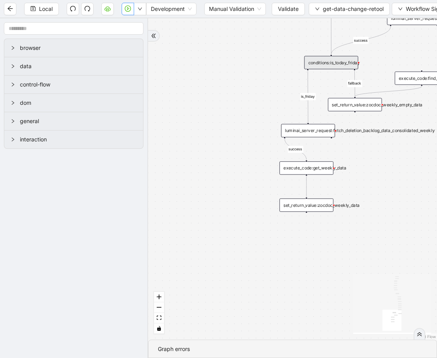
drag, startPoint x: 284, startPoint y: 264, endPoint x: 251, endPoint y: 177, distance: 93.4
click at [251, 177] on div "success success success success success success fallback is_friday success succ…" at bounding box center [292, 178] width 289 height 321
click at [299, 212] on div "set_return_value:zocdoc_weekly_data" at bounding box center [306, 204] width 54 height 13
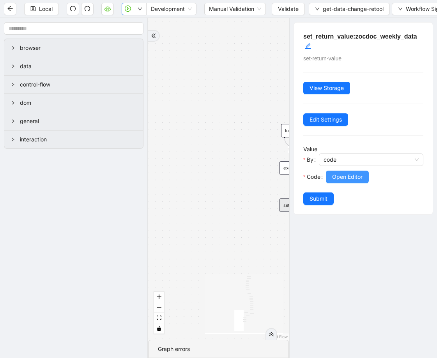
click at [362, 181] on button "Open Editor" at bounding box center [347, 177] width 43 height 12
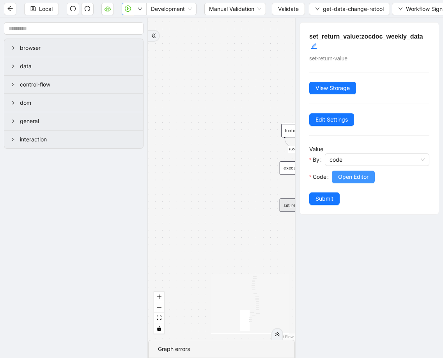
scroll to position [105, 0]
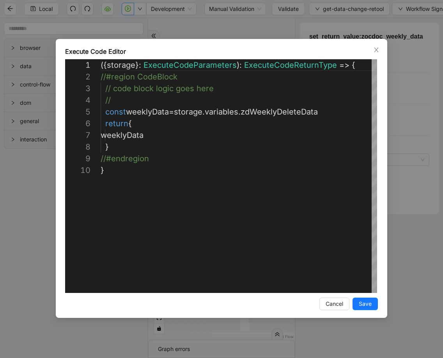
click at [430, 262] on div "**********" at bounding box center [221, 179] width 443 height 358
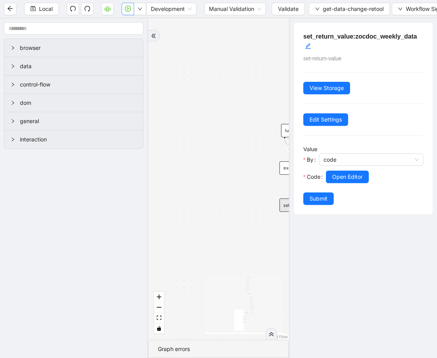
click at [283, 168] on div "execute_code:get_weekly_data" at bounding box center [306, 167] width 54 height 13
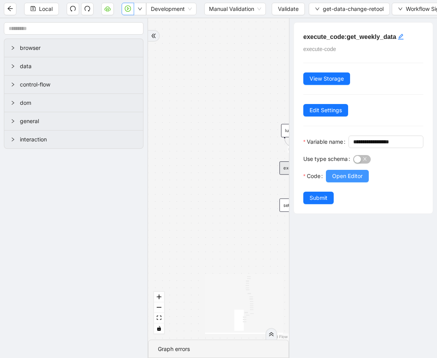
click at [364, 182] on button "Open Editor" at bounding box center [347, 176] width 43 height 12
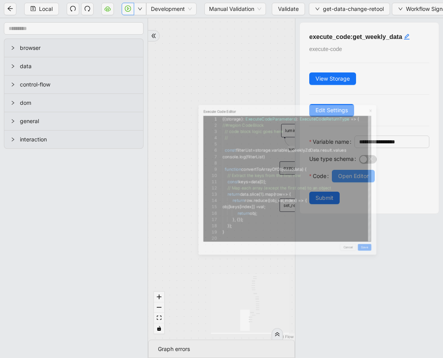
scroll to position [117, 0]
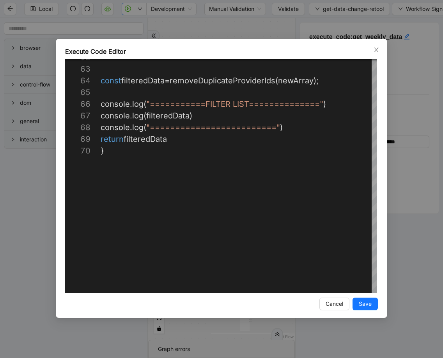
click at [396, 311] on div "**********" at bounding box center [221, 179] width 443 height 358
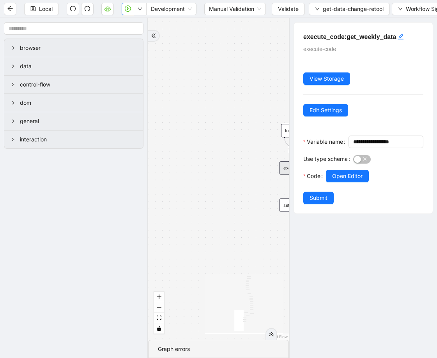
click at [284, 202] on div "set_return_value:zocdoc_weekly_data" at bounding box center [306, 204] width 54 height 13
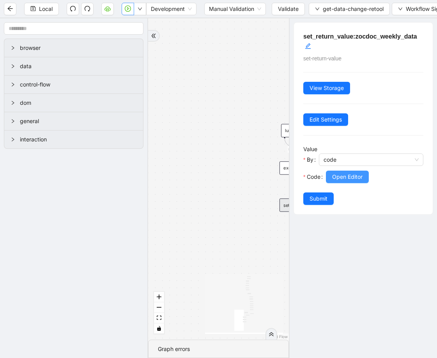
click at [357, 175] on span "Open Editor" at bounding box center [347, 177] width 30 height 9
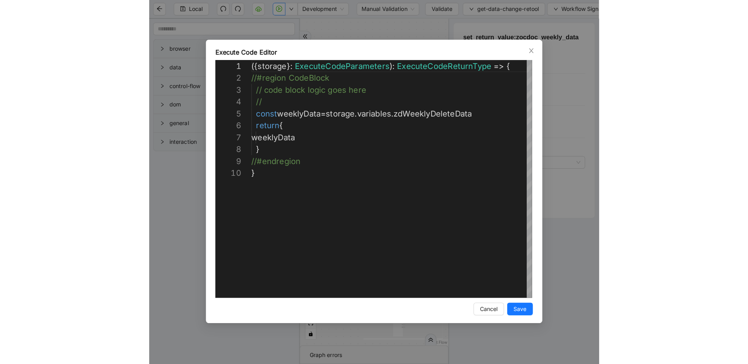
scroll to position [105, 0]
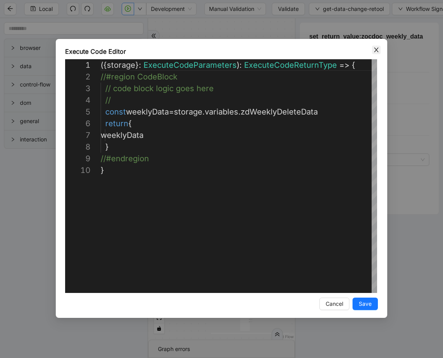
click at [376, 51] on icon "close" at bounding box center [376, 50] width 6 height 6
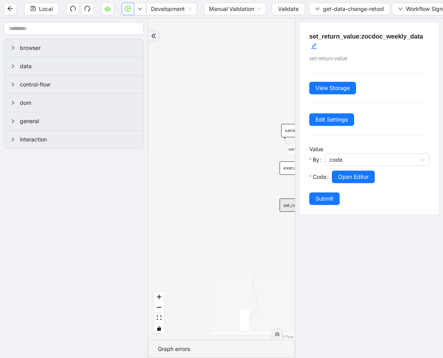
click at [376, 51] on div "**********" at bounding box center [221, 179] width 443 height 358
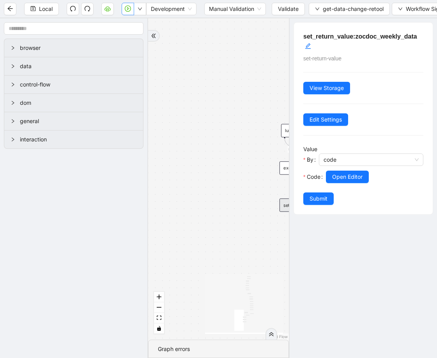
click at [128, 9] on icon "play-circle" at bounding box center [128, 8] width 6 height 6
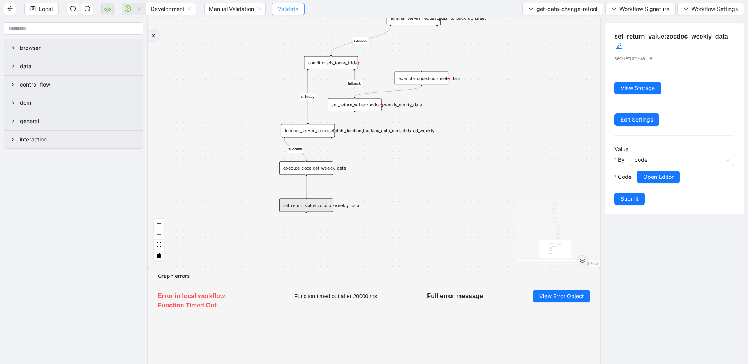
click at [292, 6] on span "Validate" at bounding box center [288, 9] width 21 height 9
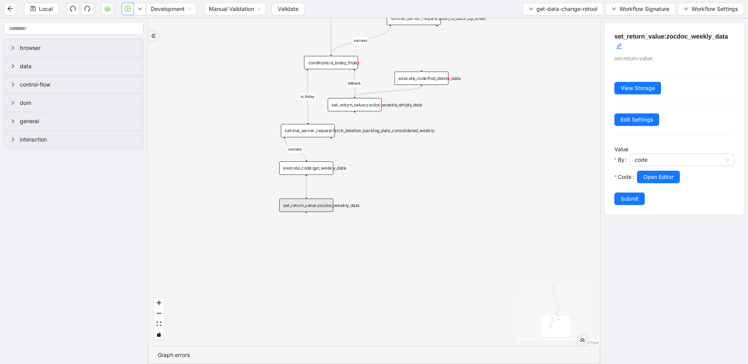
click at [127, 12] on button "button" at bounding box center [128, 9] width 12 height 12
